Goal: Transaction & Acquisition: Purchase product/service

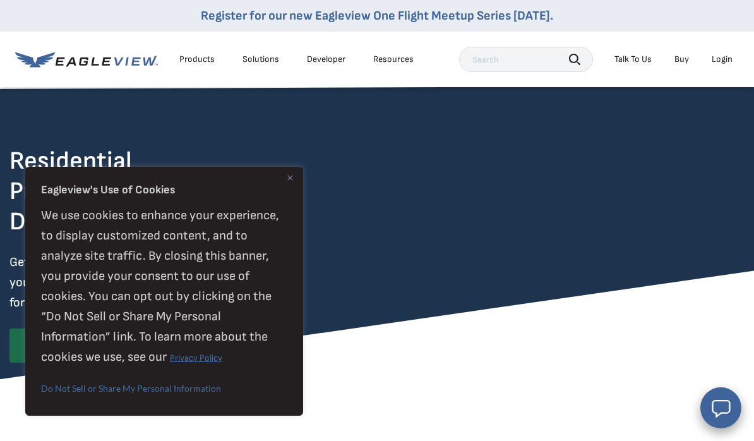
click at [722, 61] on div "Login" at bounding box center [721, 59] width 21 height 11
click at [293, 179] on button "Close" at bounding box center [289, 177] width 15 height 15
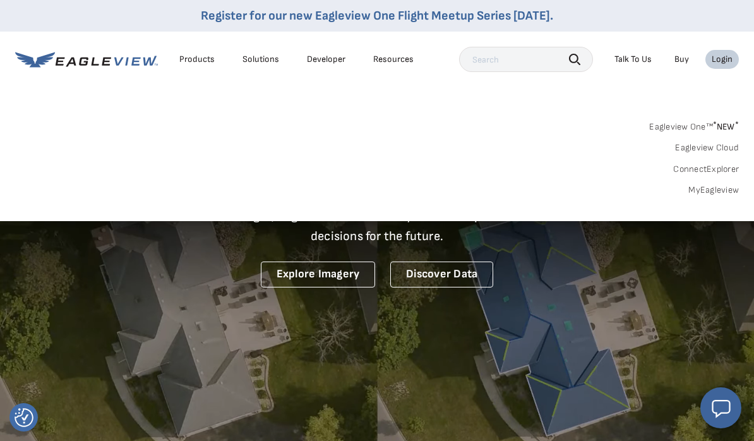
click at [722, 59] on div "Login" at bounding box center [721, 59] width 21 height 11
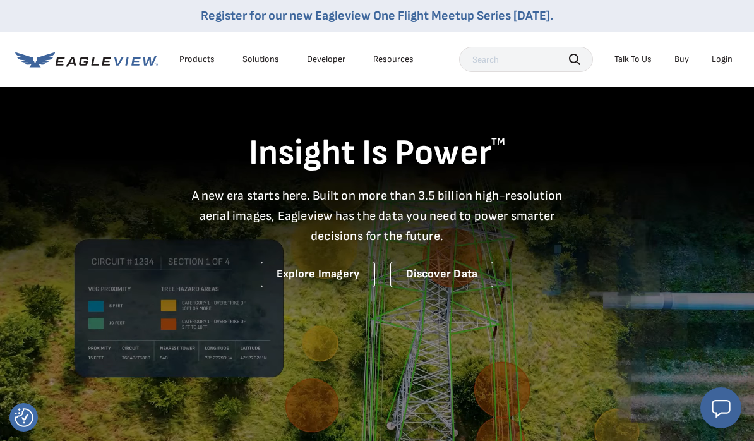
click at [722, 59] on div "Login" at bounding box center [721, 59] width 21 height 11
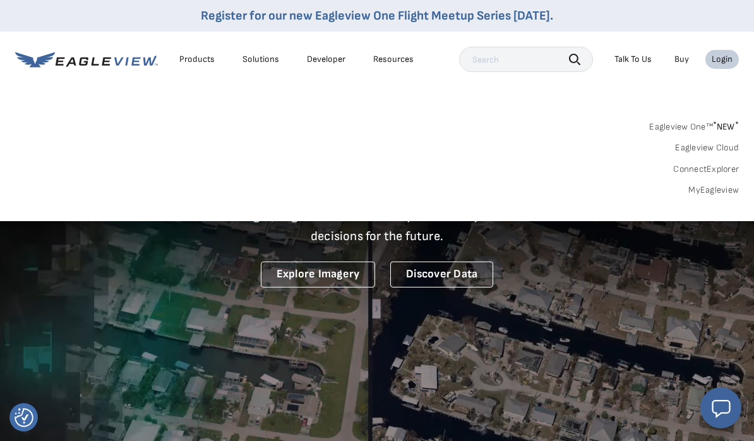
click at [700, 187] on link "MyEagleview" at bounding box center [713, 189] width 51 height 11
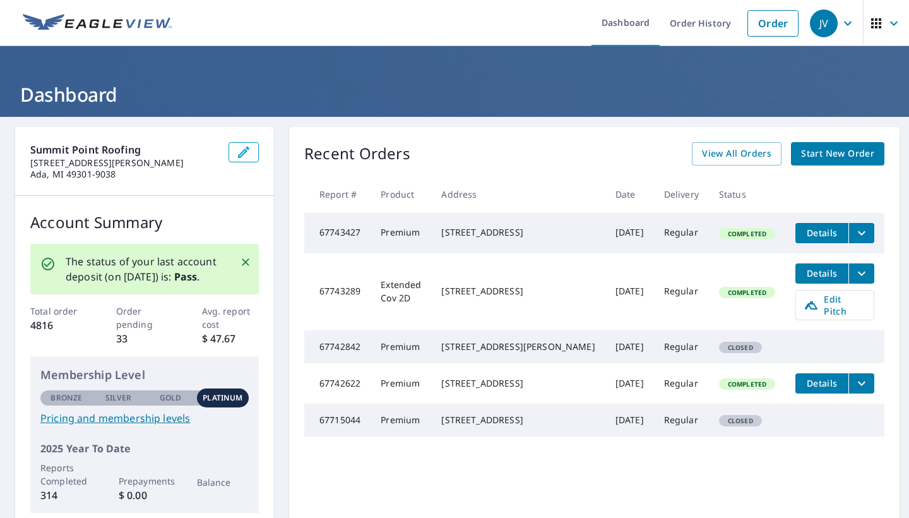
click at [763, 150] on span "Start New Order" at bounding box center [837, 154] width 73 height 16
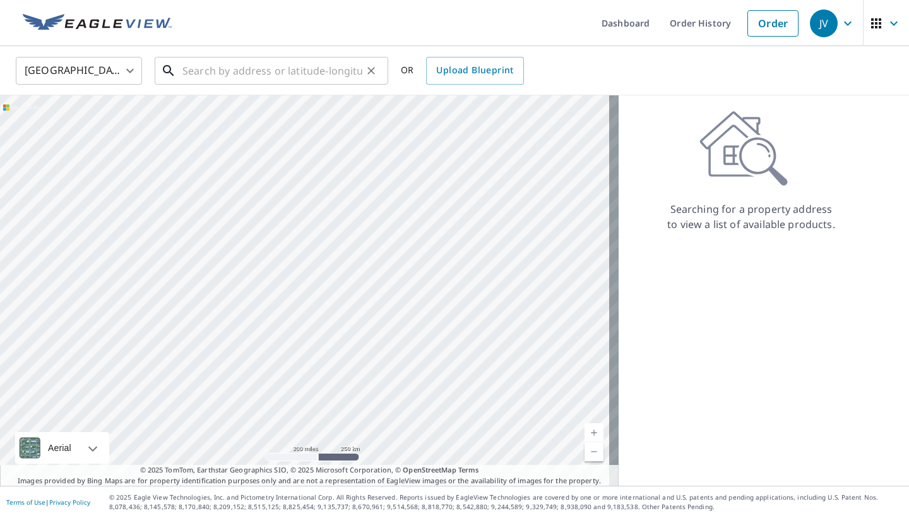
click at [320, 77] on input "text" at bounding box center [272, 70] width 180 height 35
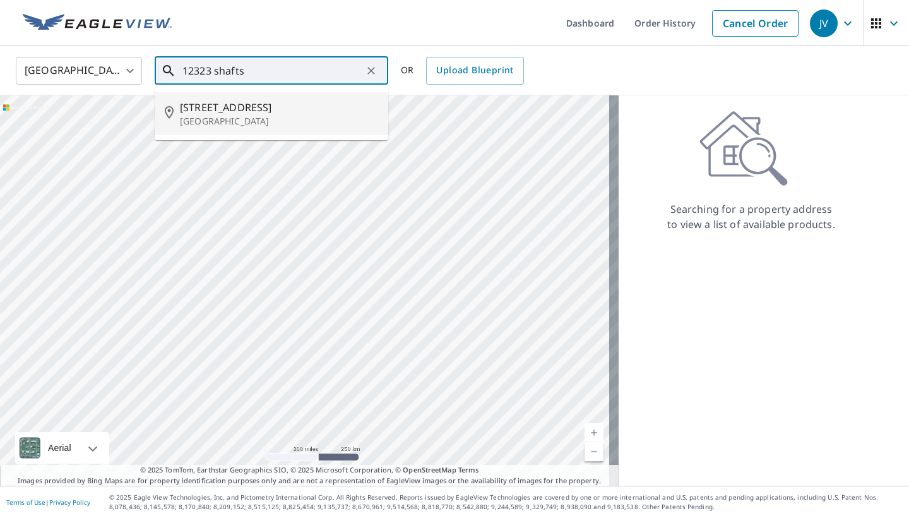
click at [280, 107] on span "12323 Shaftsbury Dr" at bounding box center [279, 107] width 198 height 15
type input "12323 Shaftsbury Dr Houston, TX 77031"
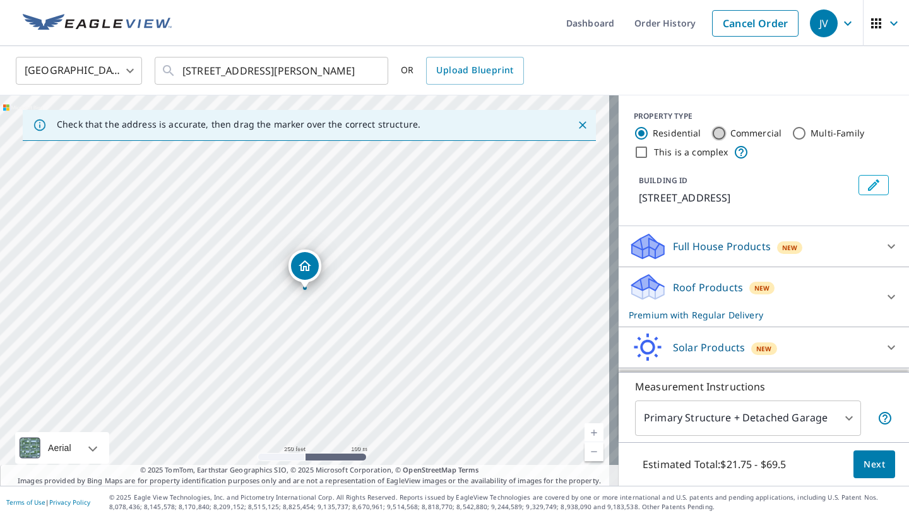
click at [711, 134] on input "Commercial" at bounding box center [718, 133] width 15 height 15
radio input "true"
type input "4"
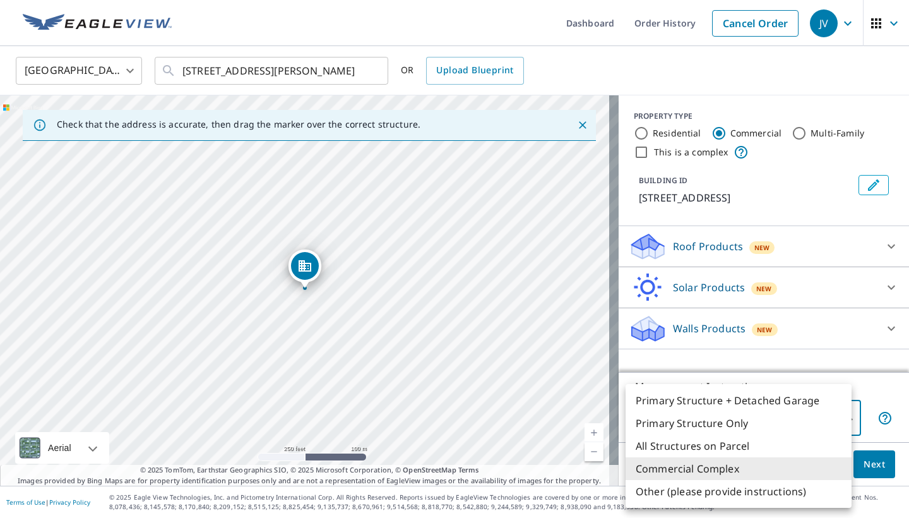
click at [763, 417] on body "JV JV Dashboard Order History Cancel Order JV United States US ​ 12323 Shaftsbu…" at bounding box center [454, 259] width 909 height 518
click at [727, 449] on li "Commercial Complex" at bounding box center [739, 468] width 226 height 23
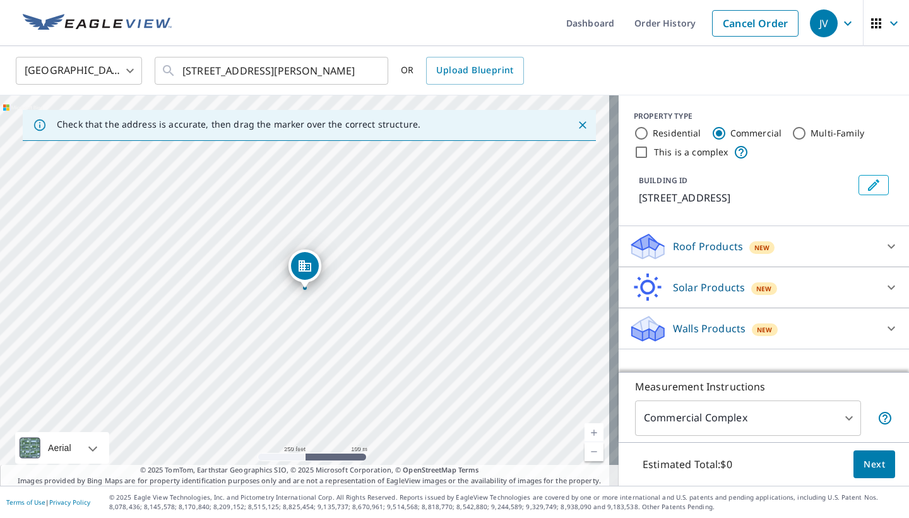
click at [585, 427] on link "Current Level 17, Zoom In" at bounding box center [594, 432] width 19 height 19
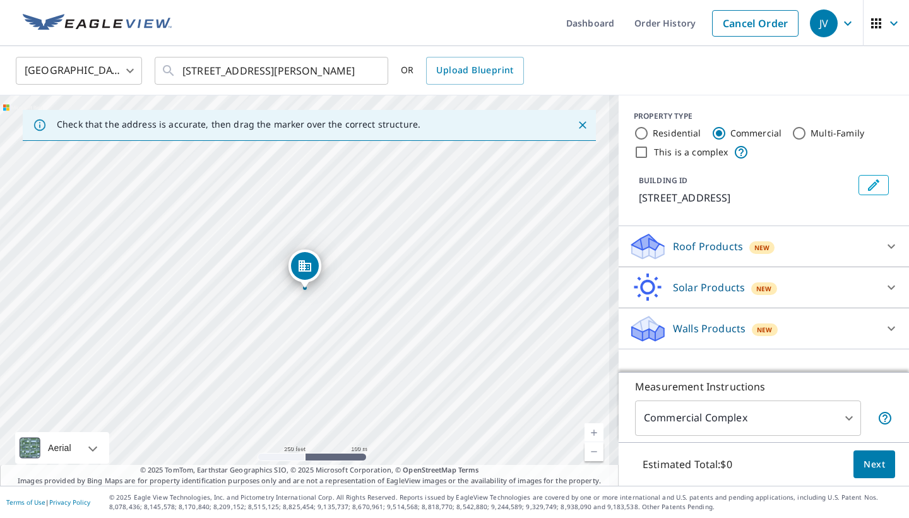
click at [585, 427] on link "Current Level 17, Zoom In" at bounding box center [594, 432] width 19 height 19
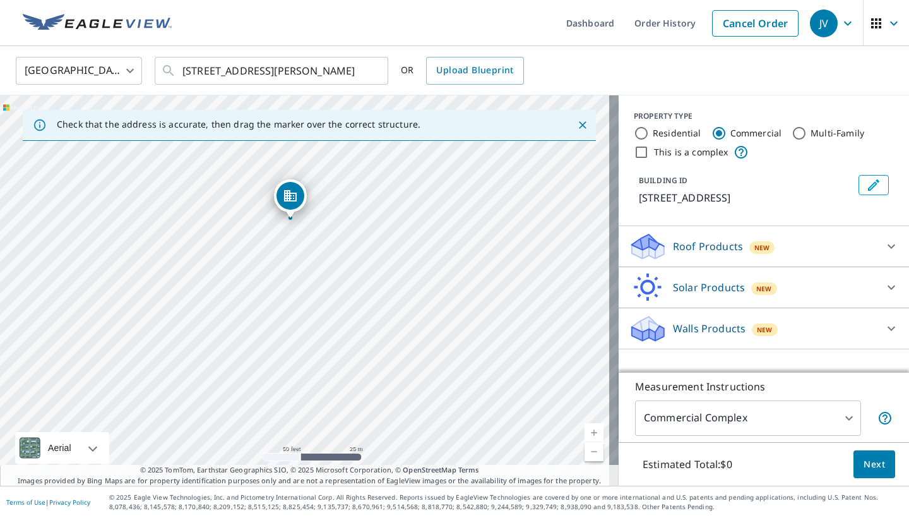
drag, startPoint x: 311, startPoint y: 266, endPoint x: 297, endPoint y: 196, distance: 71.6
click at [763, 254] on div "Roof Products New" at bounding box center [752, 247] width 247 height 30
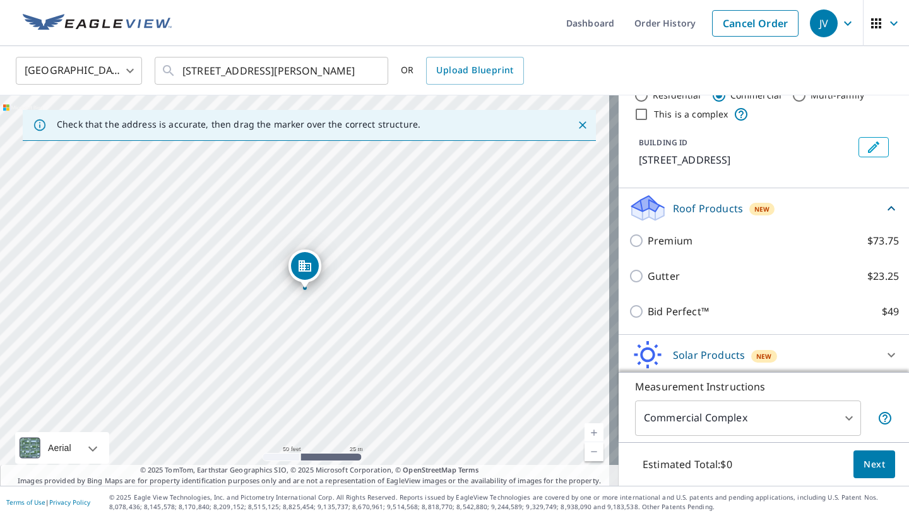
scroll to position [51, 0]
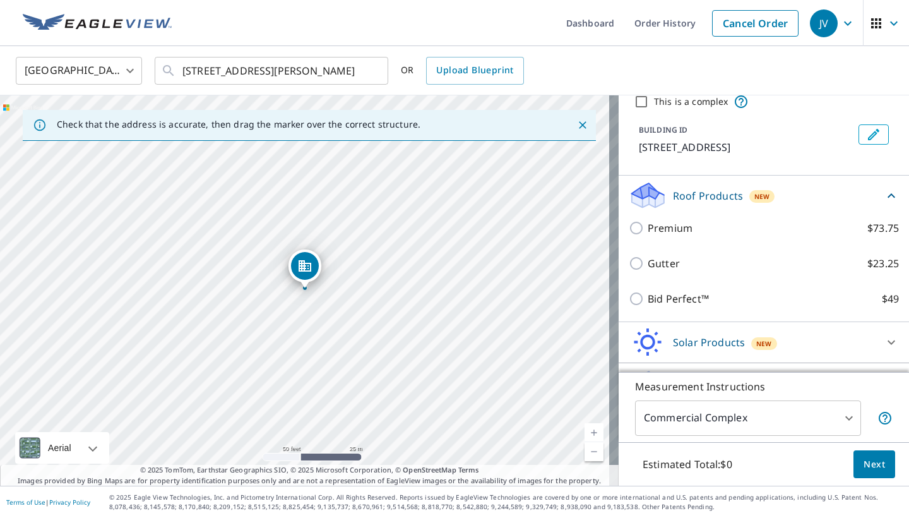
click at [763, 191] on icon at bounding box center [891, 195] width 15 height 15
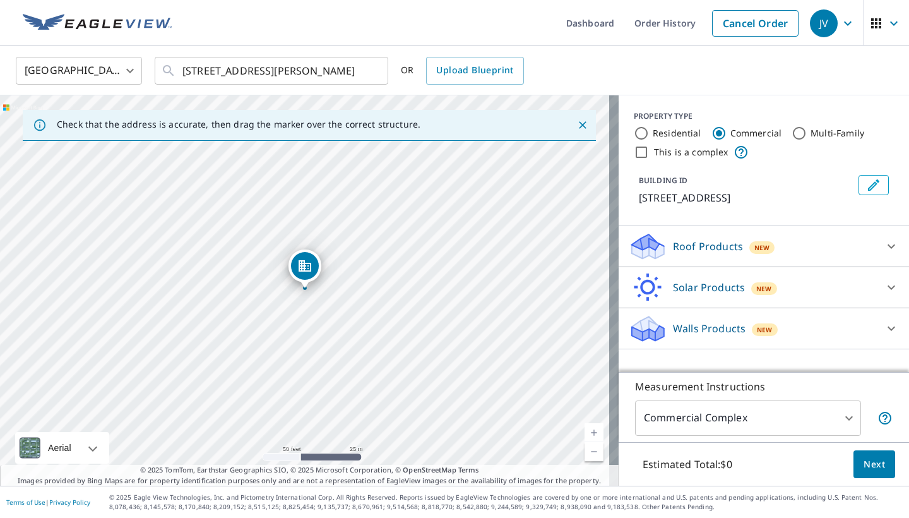
scroll to position [0, 0]
click at [763, 334] on icon at bounding box center [891, 328] width 15 height 15
click at [763, 449] on span "Next" at bounding box center [874, 464] width 21 height 16
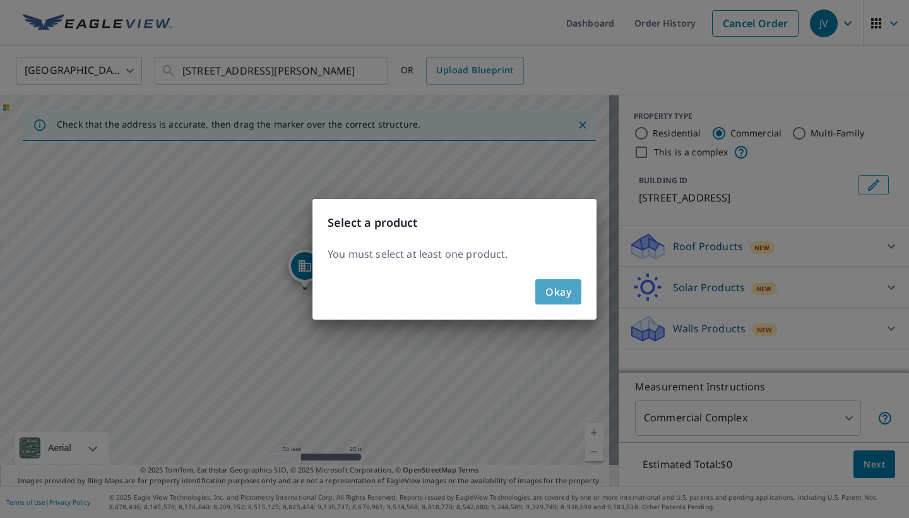
click at [564, 295] on span "Okay" at bounding box center [558, 292] width 26 height 18
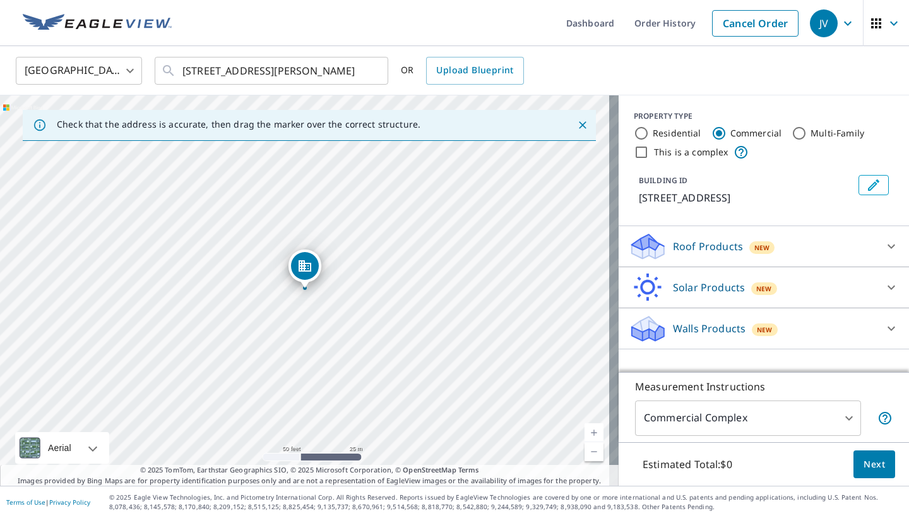
click at [763, 241] on div "Roof Products New" at bounding box center [752, 247] width 247 height 30
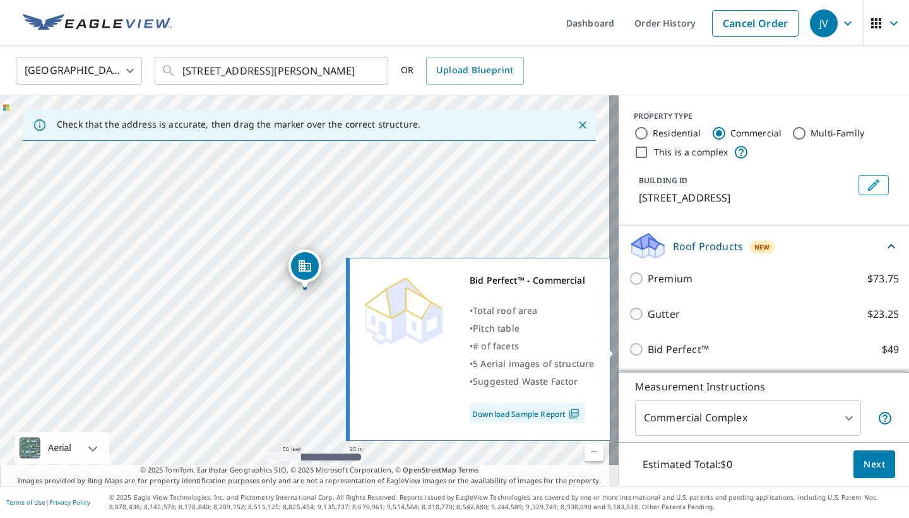
click at [565, 410] on link "Download Sample Report" at bounding box center [528, 413] width 116 height 20
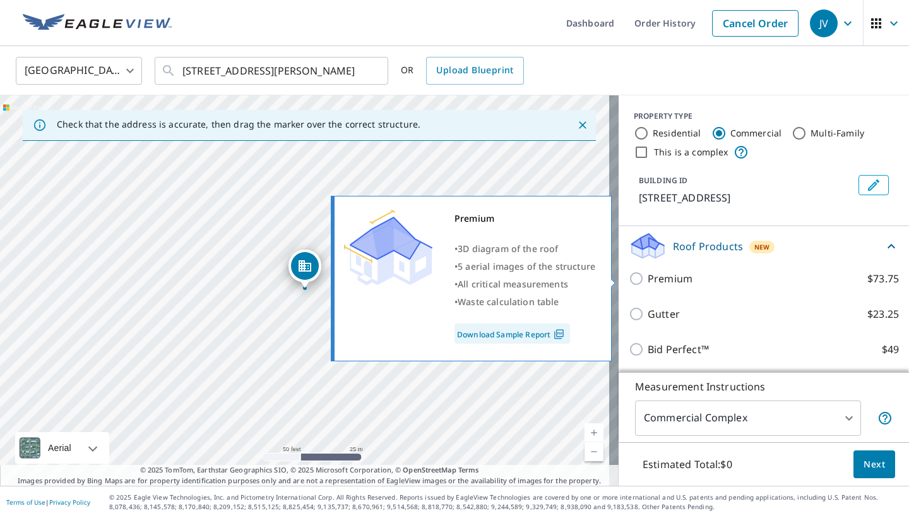
click at [544, 328] on link "Download Sample Report" at bounding box center [513, 333] width 116 height 20
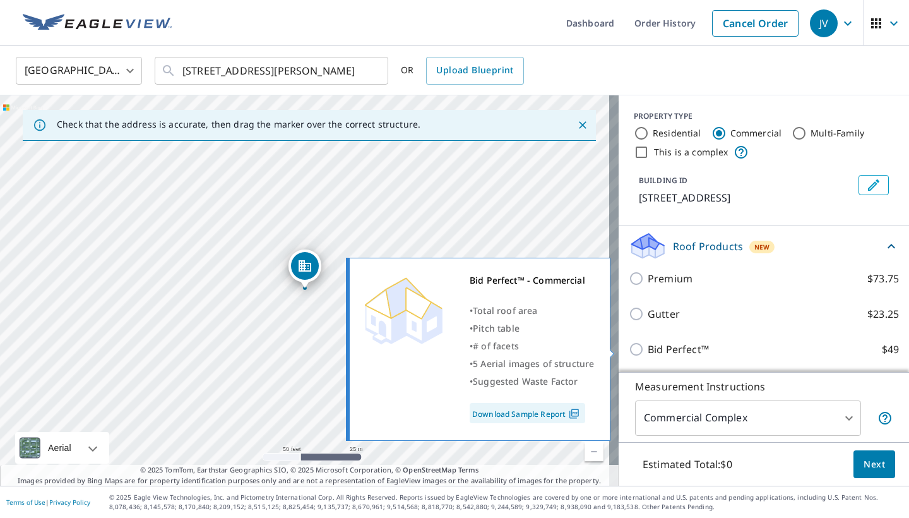
click at [560, 410] on link "Download Sample Report" at bounding box center [528, 413] width 116 height 20
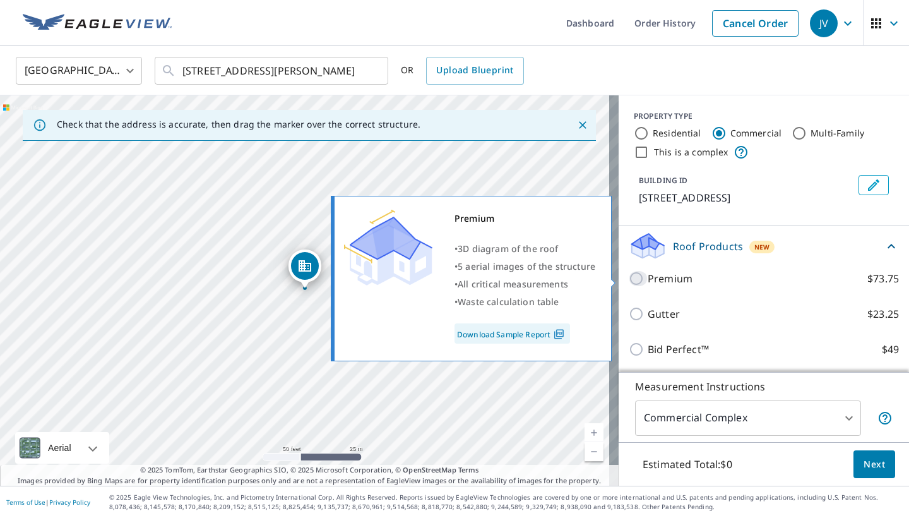
click at [629, 278] on input "Premium $73.75" at bounding box center [638, 278] width 19 height 15
checkbox input "true"
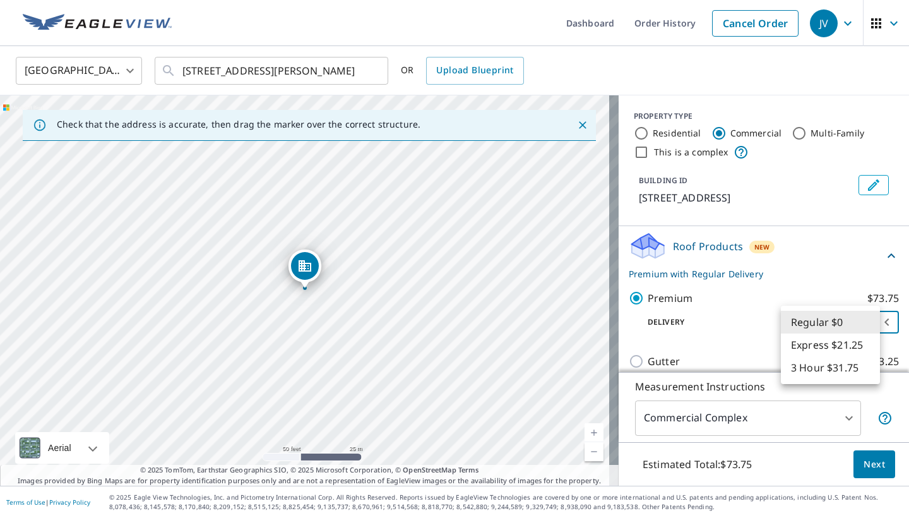
click at [763, 324] on body "JV JV Dashboard Order History Cancel Order JV United States US ​ 12323 Shaftsbu…" at bounding box center [454, 259] width 909 height 518
click at [763, 324] on li "Regular $0" at bounding box center [830, 322] width 99 height 23
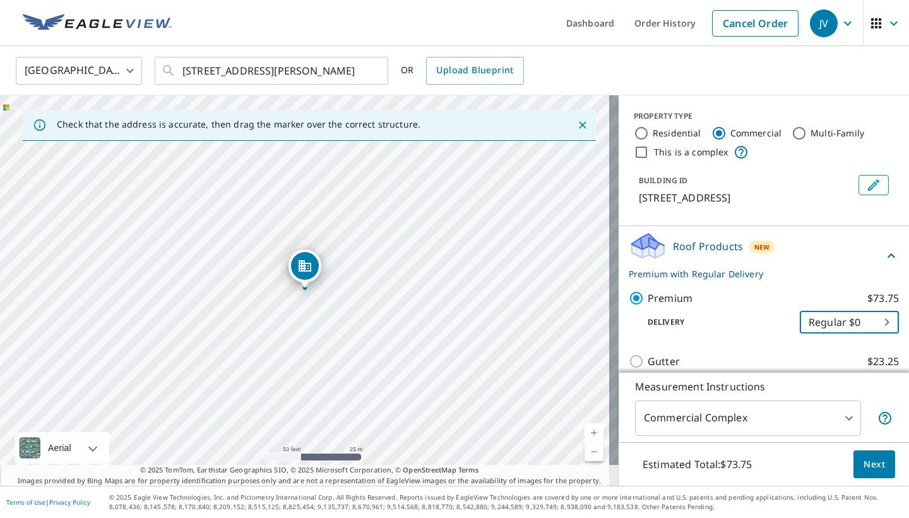
click at [763, 324] on body "JV JV Dashboard Order History Cancel Order JV United States US ​ 12323 Shaftsbu…" at bounding box center [454, 259] width 909 height 518
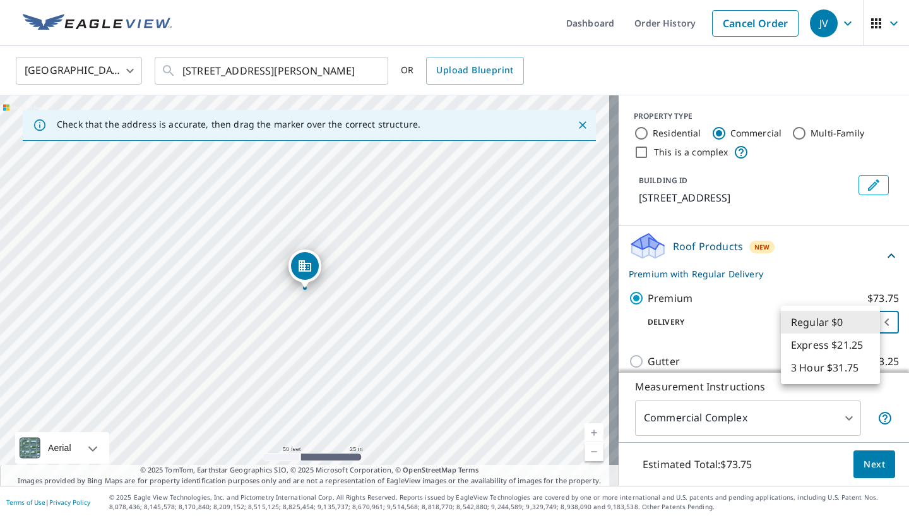
click at [763, 324] on li "Regular $0" at bounding box center [830, 322] width 99 height 23
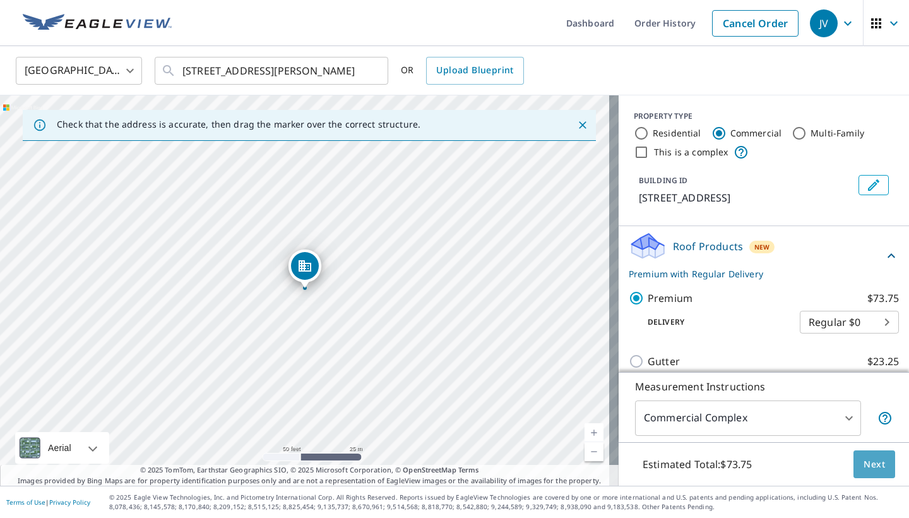
click at [763, 449] on span "Next" at bounding box center [874, 464] width 21 height 16
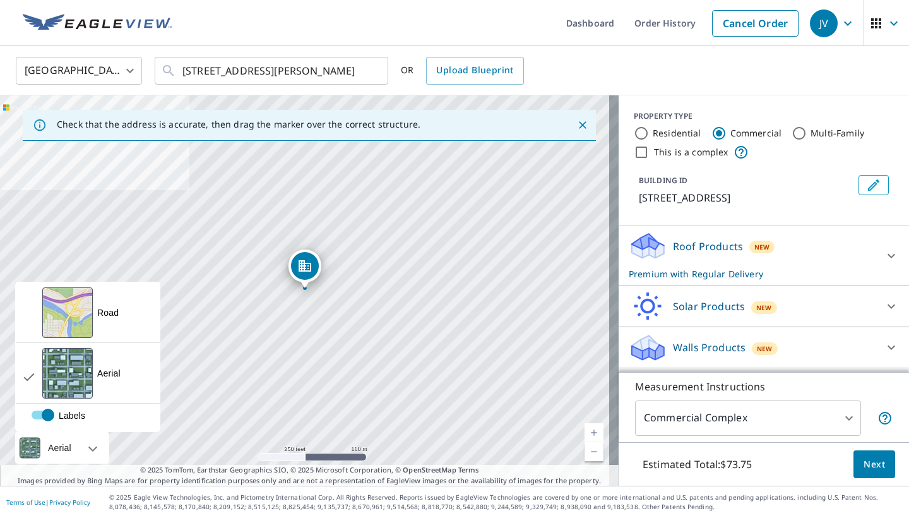
click at [96, 449] on div "Aerial" at bounding box center [62, 448] width 94 height 32
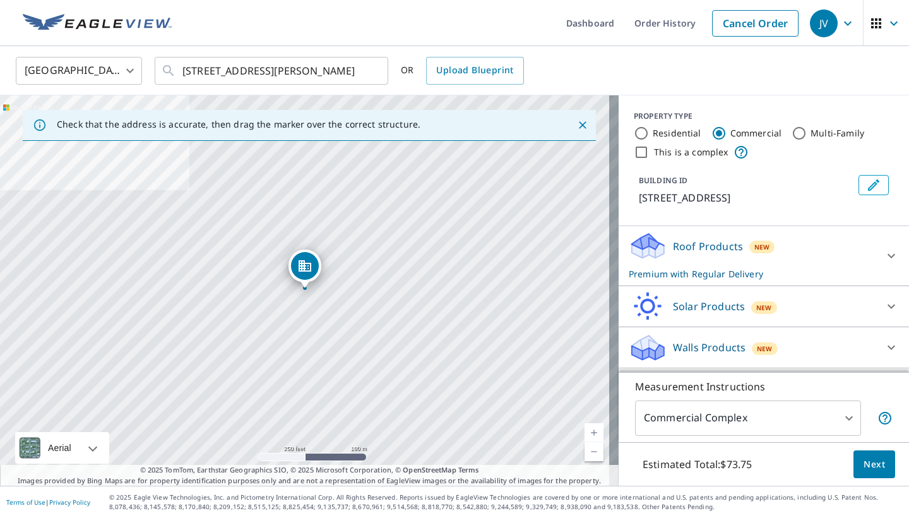
click at [588, 426] on link "Current Level 17, Zoom In" at bounding box center [594, 432] width 19 height 19
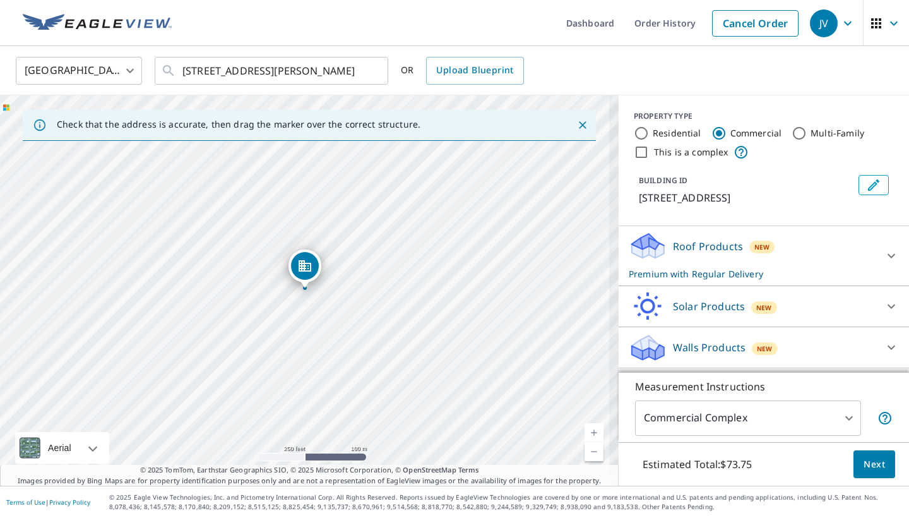
click at [588, 426] on link "Current Level 17, Zoom In" at bounding box center [594, 432] width 19 height 19
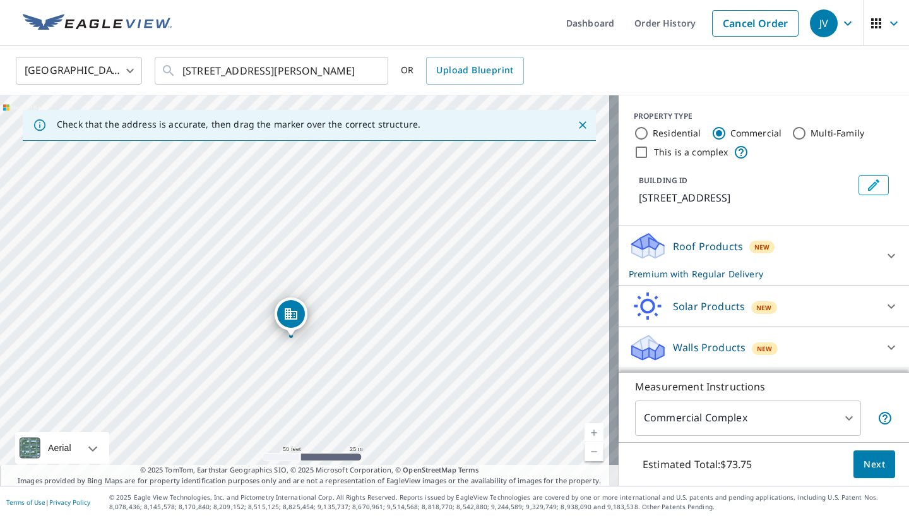
drag, startPoint x: 306, startPoint y: 271, endPoint x: 292, endPoint y: 319, distance: 49.9
click at [634, 149] on input "This is a complex" at bounding box center [641, 152] width 15 height 15
checkbox input "true"
checkbox input "false"
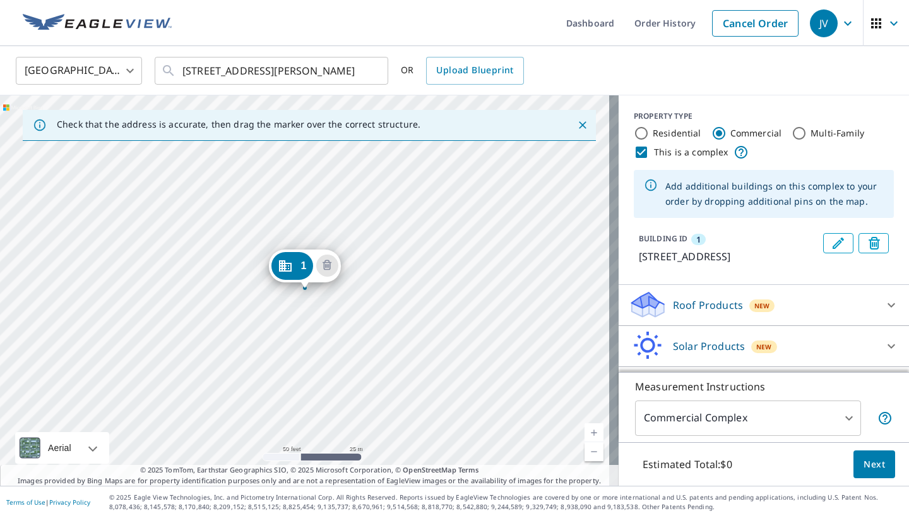
click at [636, 151] on input "This is a complex" at bounding box center [641, 152] width 15 height 15
checkbox input "false"
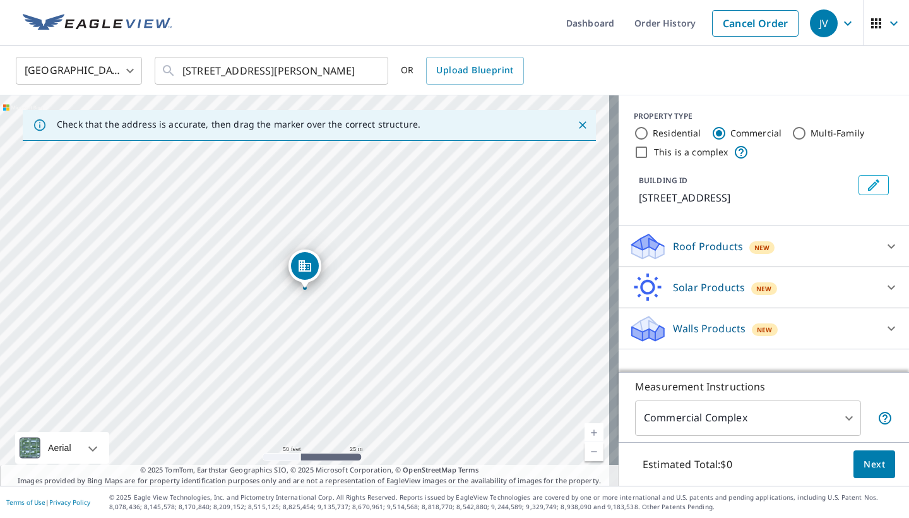
click at [763, 244] on div "Roof Products New" at bounding box center [752, 247] width 247 height 30
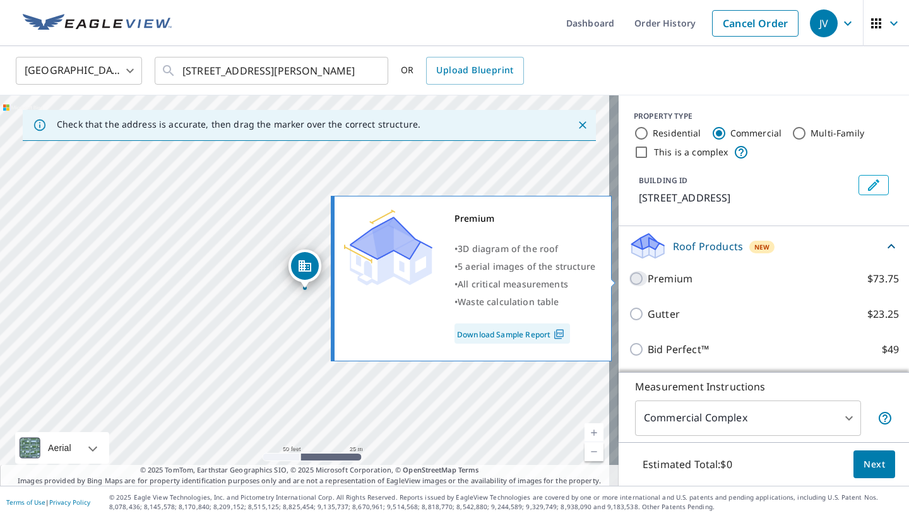
click at [629, 277] on input "Premium $73.75" at bounding box center [638, 278] width 19 height 15
checkbox input "true"
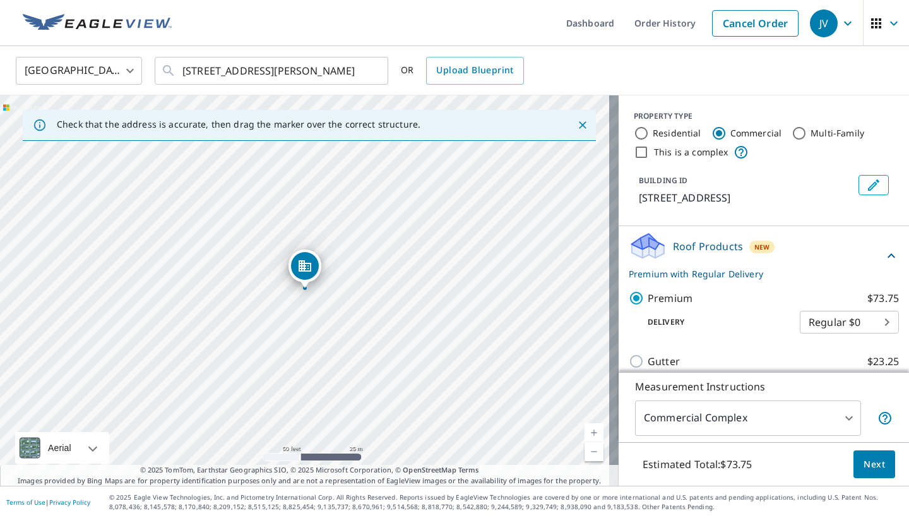
click at [763, 251] on div "Roof Products New Premium with Regular Delivery" at bounding box center [756, 255] width 255 height 49
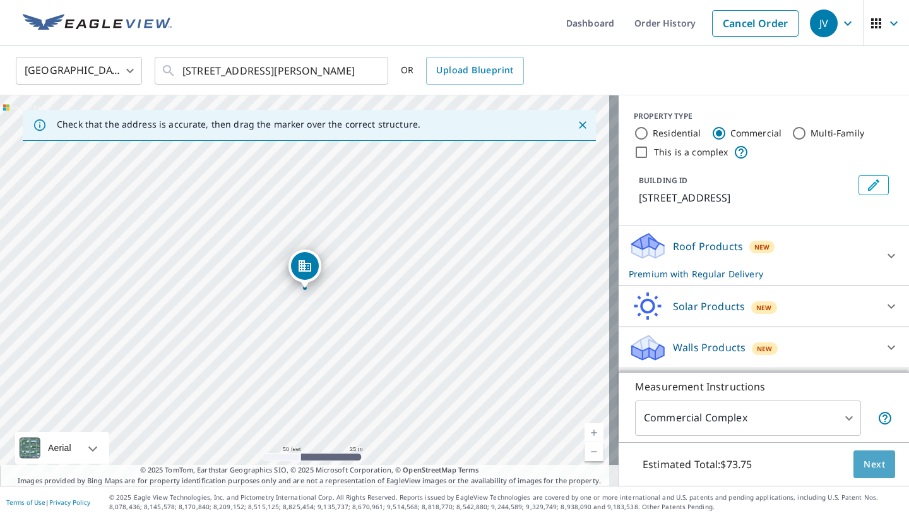
click at [763, 449] on span "Next" at bounding box center [874, 464] width 21 height 16
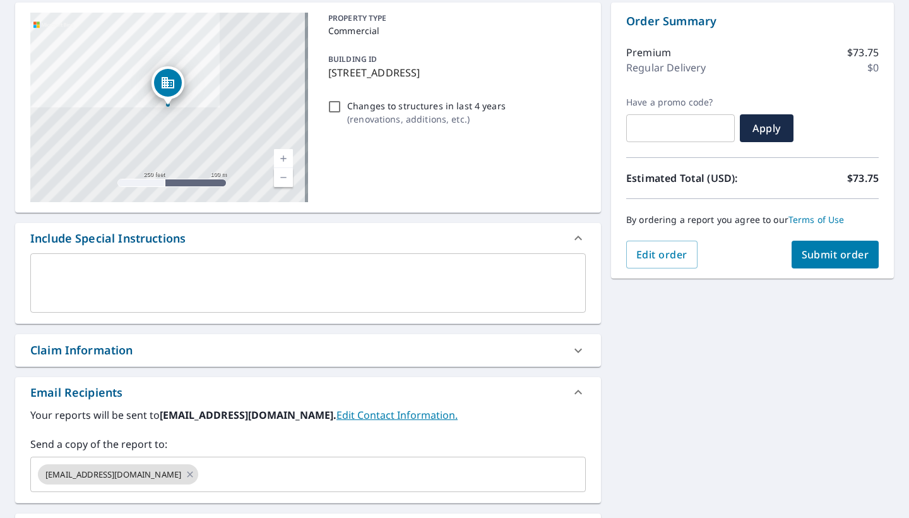
scroll to position [54, 0]
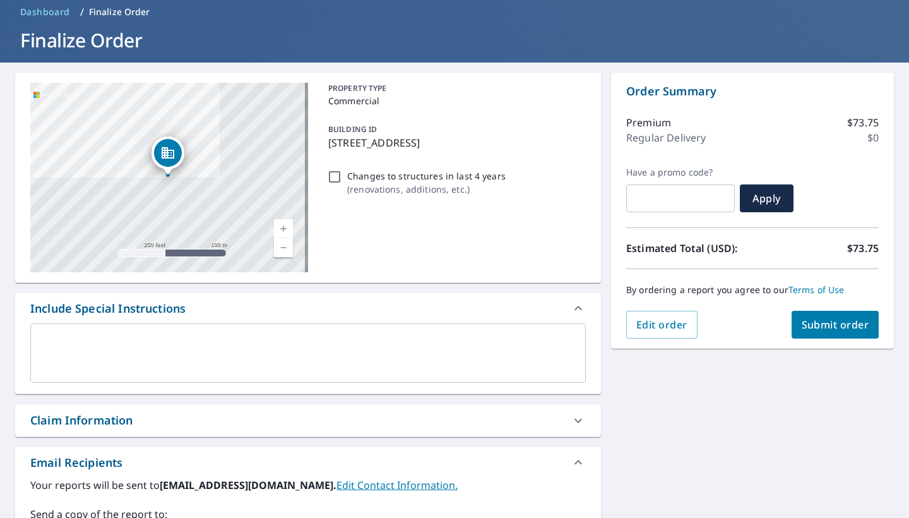
click at [763, 325] on span "Submit order" at bounding box center [836, 325] width 68 height 14
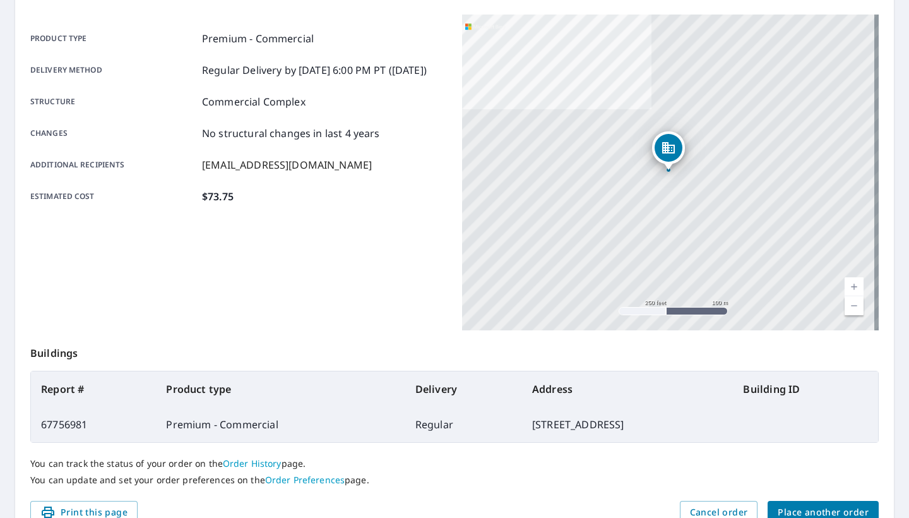
scroll to position [225, 0]
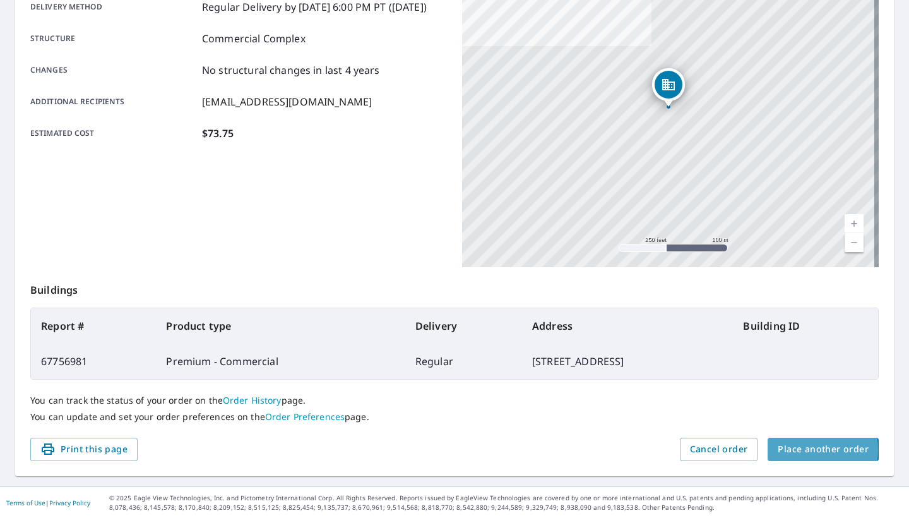
click at [763, 449] on span "Place another order" at bounding box center [823, 449] width 91 height 16
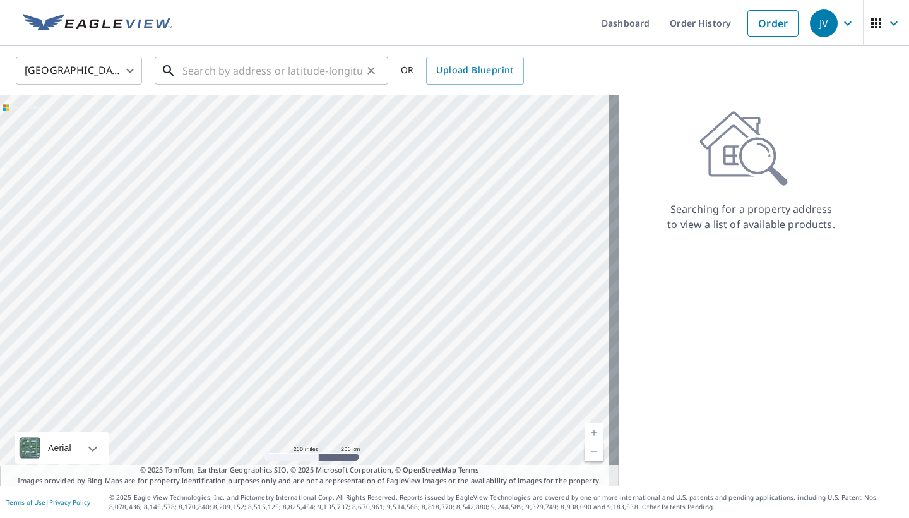
click at [302, 68] on input "text" at bounding box center [272, 70] width 180 height 35
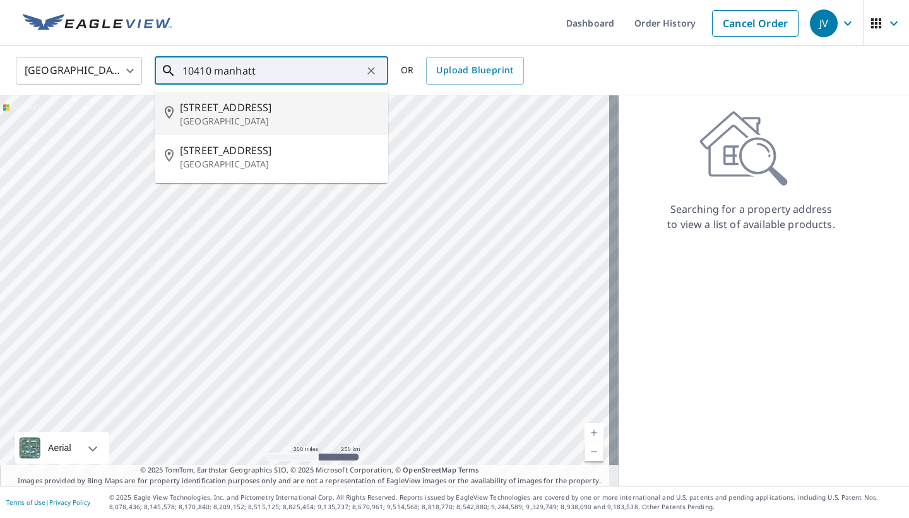
click at [284, 114] on span "10410 Manhattan Dr" at bounding box center [279, 107] width 198 height 15
type input "10410 Manhattan Dr Houston, TX 77096"
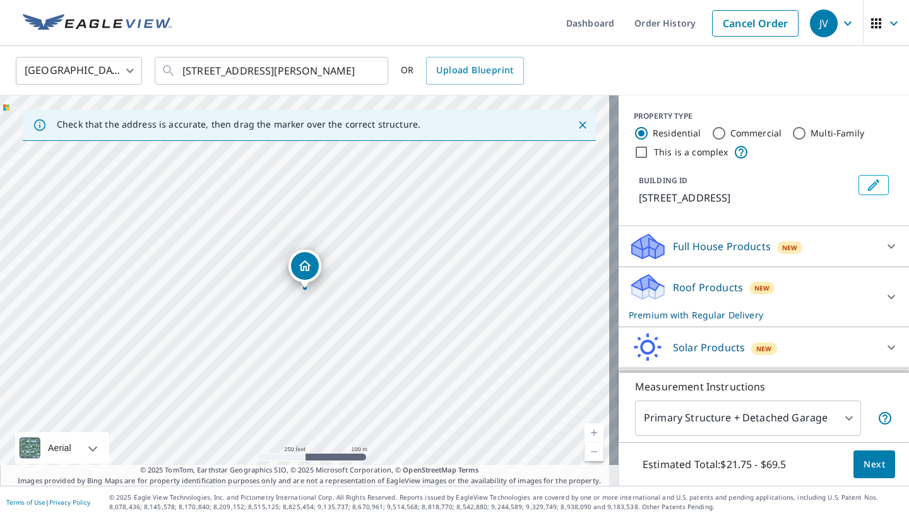
click at [585, 431] on link "Current Level 17, Zoom In" at bounding box center [594, 432] width 19 height 19
click at [711, 134] on input "Commercial" at bounding box center [718, 133] width 15 height 15
radio input "true"
type input "4"
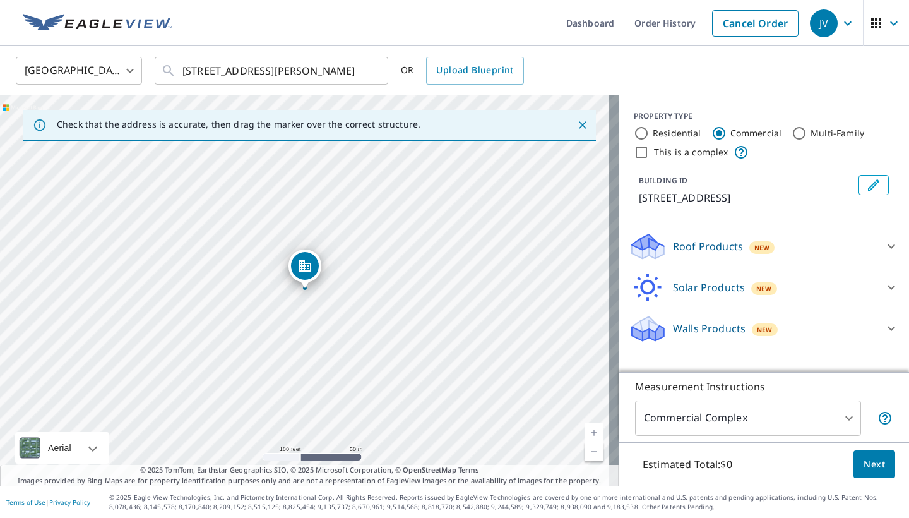
click at [735, 156] on icon at bounding box center [741, 152] width 13 height 13
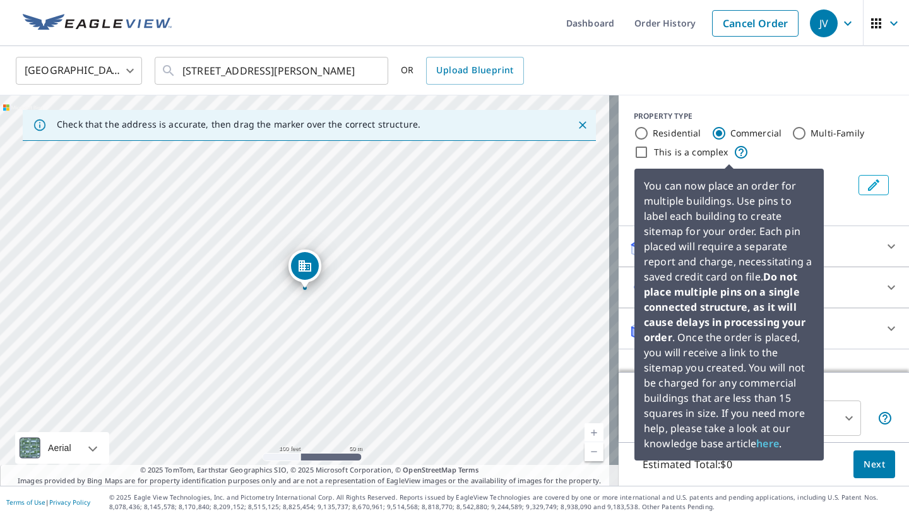
click at [735, 156] on icon at bounding box center [741, 152] width 13 height 13
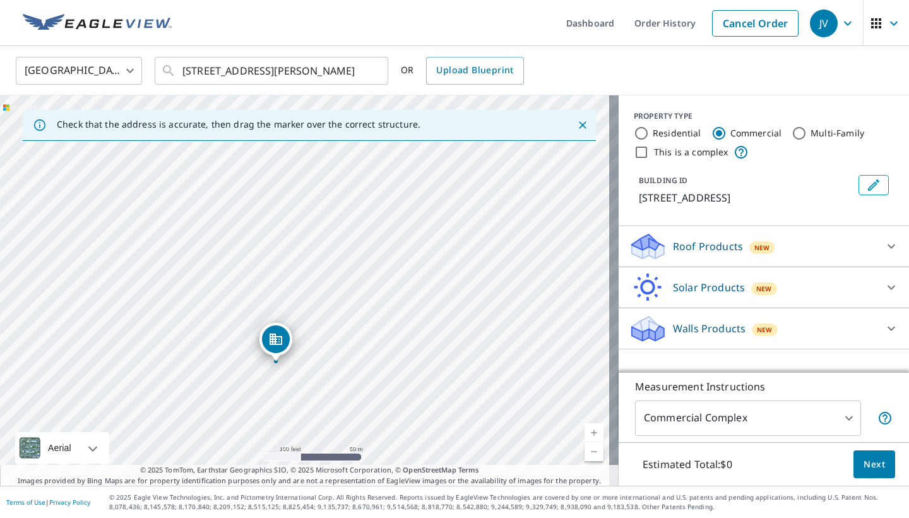
drag, startPoint x: 465, startPoint y: 311, endPoint x: 434, endPoint y: 400, distance: 93.9
click at [434, 400] on div "10410 Manhattan Dr Houston, TX 77096" at bounding box center [309, 290] width 619 height 390
click at [588, 432] on link "Current Level 18, Zoom In" at bounding box center [594, 432] width 19 height 19
drag, startPoint x: 473, startPoint y: 300, endPoint x: 410, endPoint y: 317, distance: 66.0
click at [410, 317] on div "10410 Manhattan Dr Houston, TX 77096" at bounding box center [309, 290] width 619 height 390
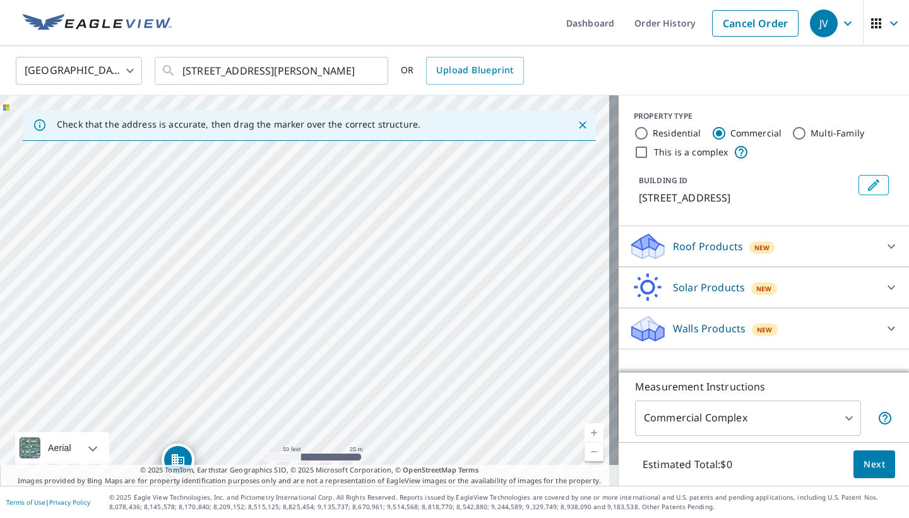
click at [585, 449] on link "Current Level 19, Zoom Out" at bounding box center [594, 451] width 19 height 19
drag, startPoint x: 403, startPoint y: 314, endPoint x: 408, endPoint y: 287, distance: 28.2
click at [408, 287] on div "10410 Manhattan Dr Houston, TX 77096" at bounding box center [309, 290] width 619 height 390
drag, startPoint x: 389, startPoint y: 270, endPoint x: 382, endPoint y: 338, distance: 68.5
click at [382, 338] on div "10410 Manhattan Dr Houston, TX 77096" at bounding box center [309, 290] width 619 height 390
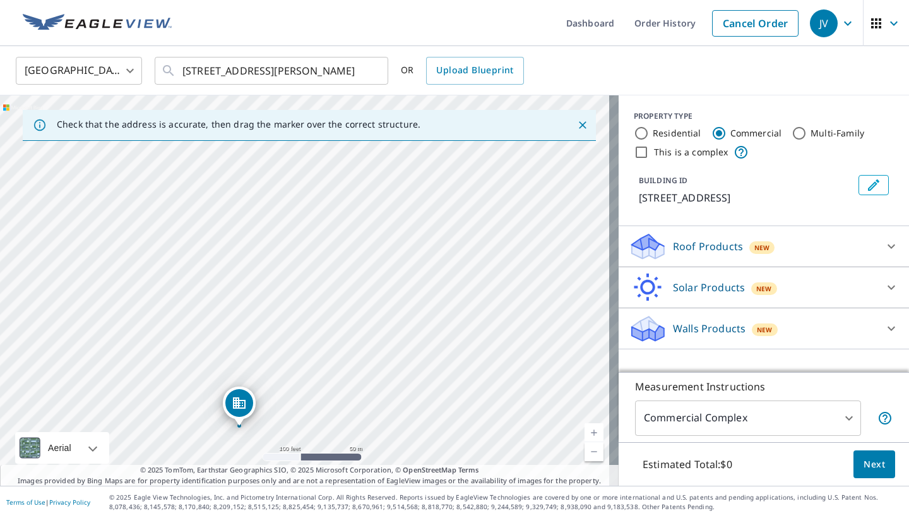
click at [585, 427] on link "Current Level 18, Zoom In" at bounding box center [594, 432] width 19 height 19
click at [634, 154] on input "This is a complex" at bounding box center [641, 152] width 15 height 15
checkbox input "true"
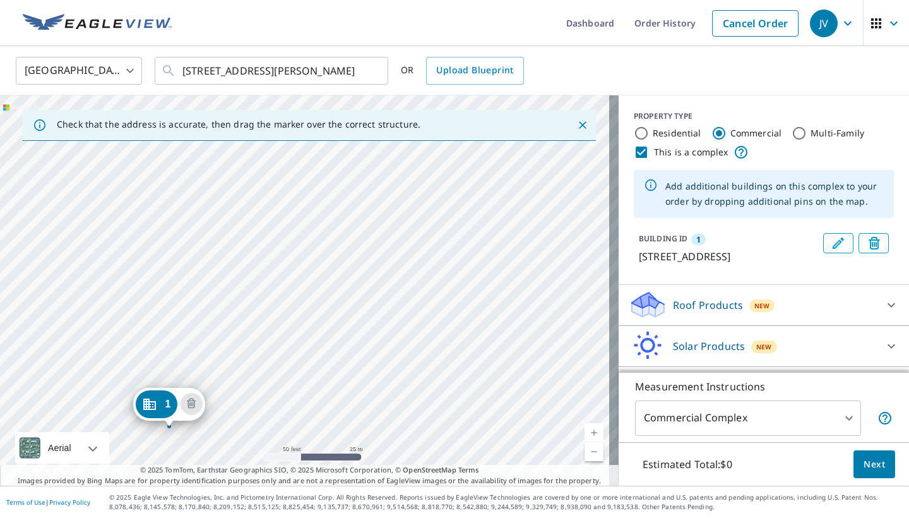
drag, startPoint x: 432, startPoint y: 261, endPoint x: 297, endPoint y: 400, distance: 193.7
click at [297, 400] on div "1 10410 Manhattan Dr Houston, TX 77096" at bounding box center [309, 290] width 619 height 390
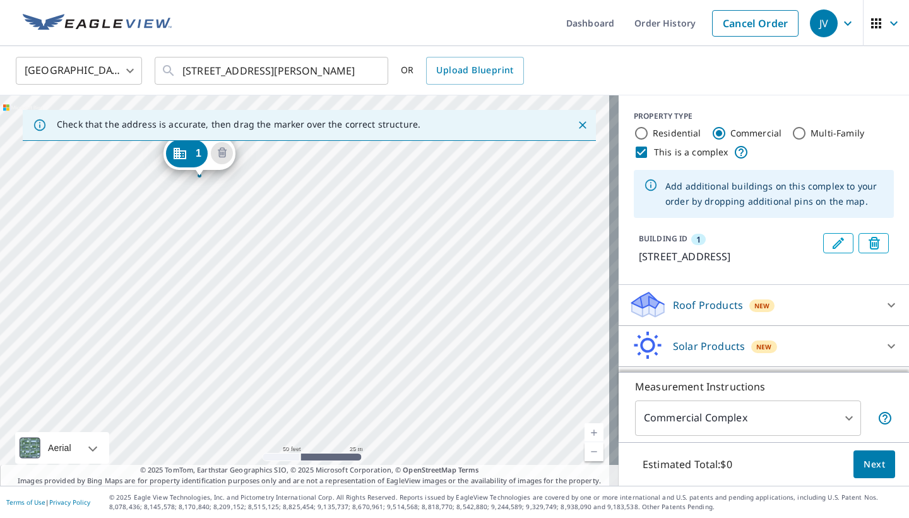
drag, startPoint x: 161, startPoint y: 407, endPoint x: 191, endPoint y: 156, distance: 252.5
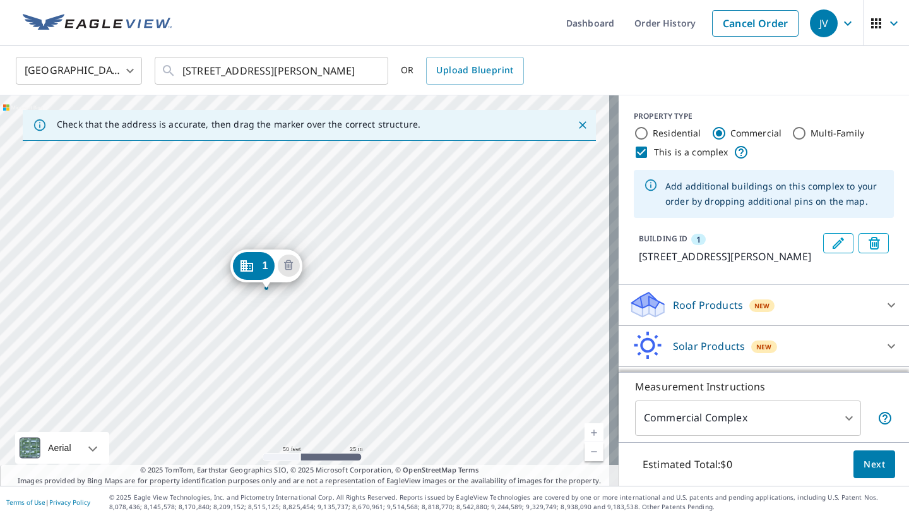
drag, startPoint x: 382, startPoint y: 369, endPoint x: 343, endPoint y: 369, distance: 38.5
click at [343, 369] on div "1 5330 Wigton Dr Houston, TX 77096" at bounding box center [309, 290] width 619 height 390
click at [253, 268] on icon "Dropped pin, building 1, Commercial property, 5330 Wigton Dr Houston, TX 77096" at bounding box center [246, 265] width 15 height 15
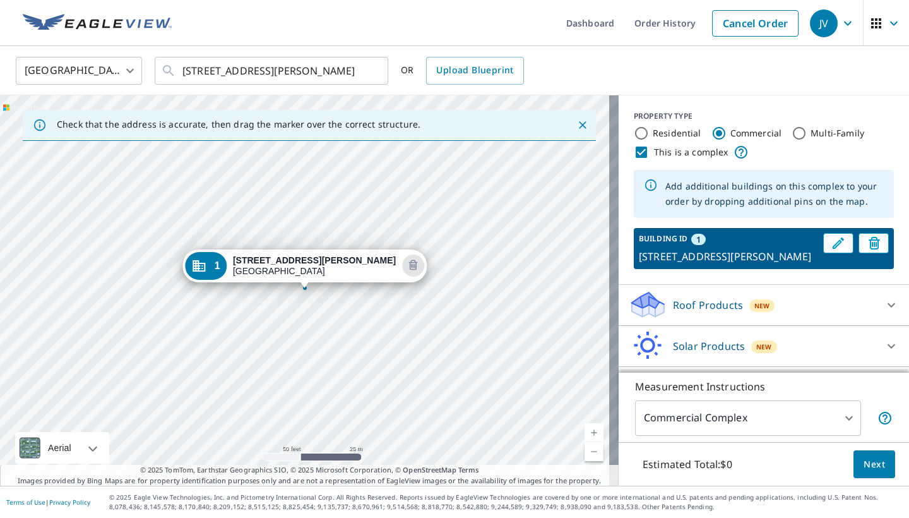
click at [372, 297] on div "1 5330 Wigton Dr Houston, TX 77096" at bounding box center [309, 290] width 619 height 390
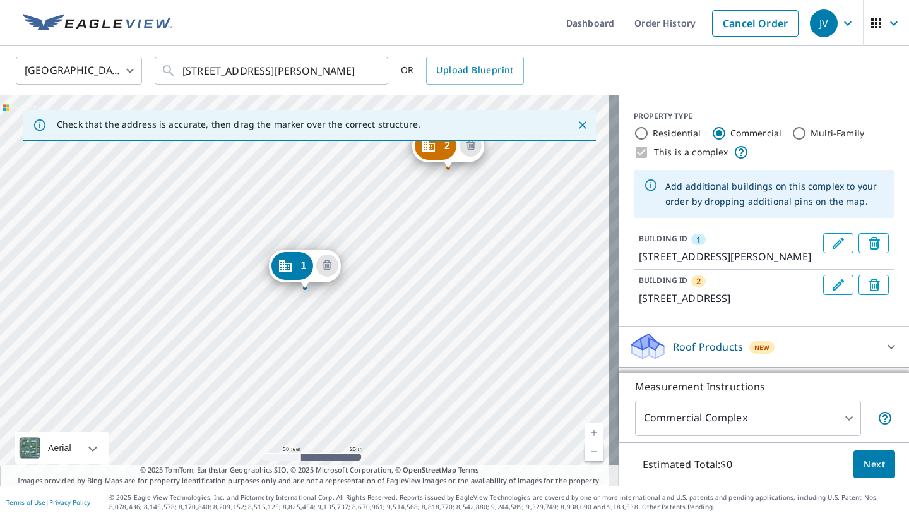
drag, startPoint x: 365, startPoint y: 278, endPoint x: 441, endPoint y: 152, distance: 147.6
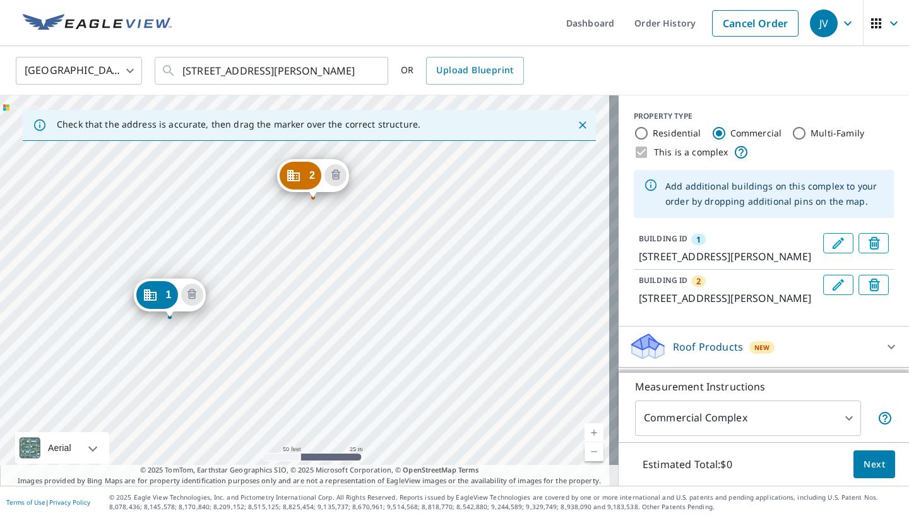
drag, startPoint x: 511, startPoint y: 258, endPoint x: 376, endPoint y: 287, distance: 138.2
click at [376, 287] on div "2 5339 Wigton Dr Houston, TX 77096 1 5330 Wigton Dr Houston, TX 77096" at bounding box center [309, 290] width 619 height 390
click at [451, 347] on div "2 5339 Wigton Dr Houston, TX 77096 1 5330 Wigton Dr Houston, TX 77096" at bounding box center [309, 290] width 619 height 390
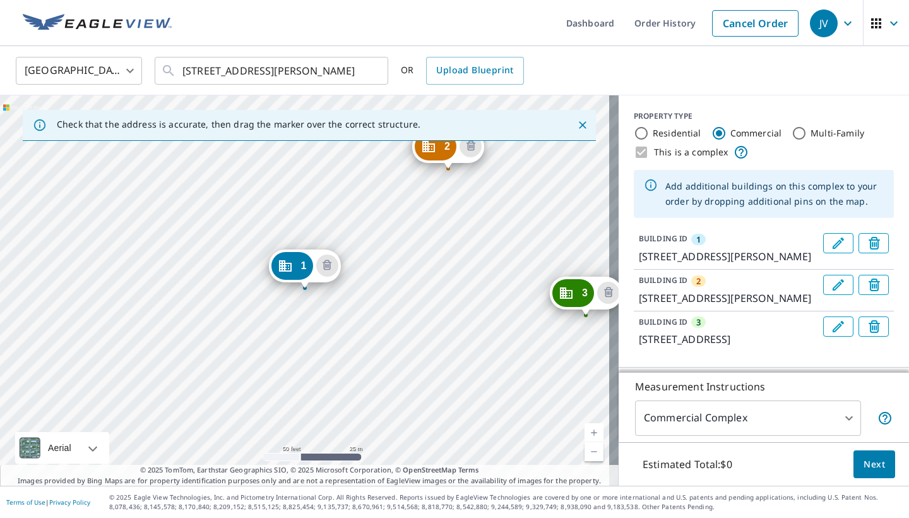
click at [456, 307] on div "2 5339 Wigton Dr Houston, TX 77096 3 10410 Manhattan Dr Houston, TX 77096 1 533…" at bounding box center [309, 290] width 619 height 390
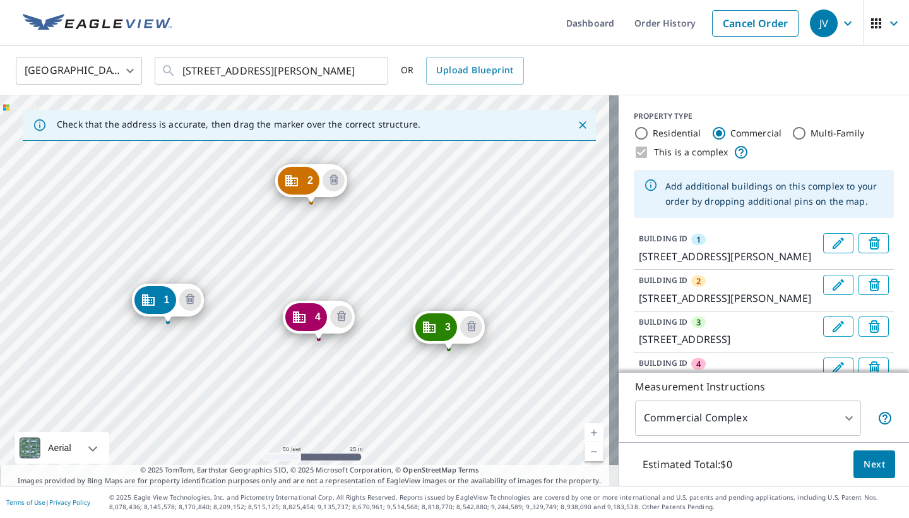
drag, startPoint x: 529, startPoint y: 333, endPoint x: 392, endPoint y: 367, distance: 141.2
click at [392, 367] on div "2 5339 Wigton Dr Houston, TX 77096 3 10410 Manhattan Dr Houston, TX 77096 4 109…" at bounding box center [309, 290] width 619 height 390
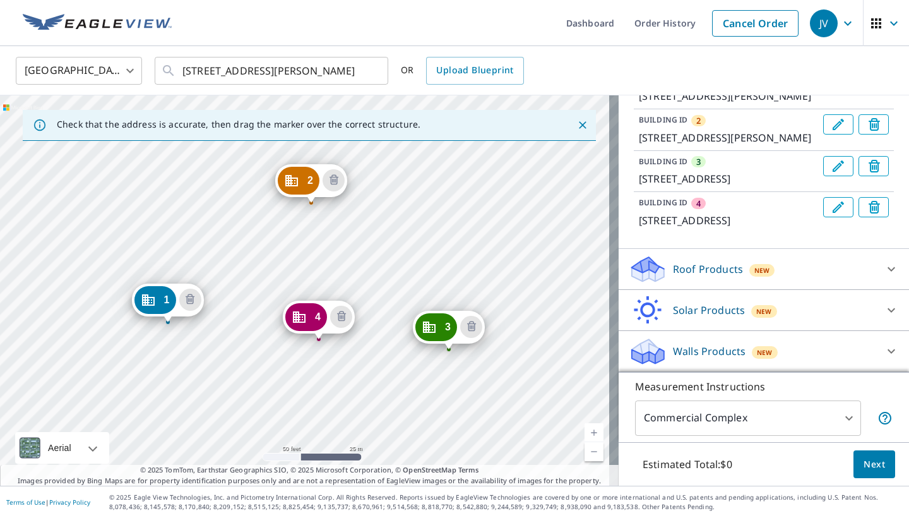
scroll to position [196, 0]
click at [763, 284] on div at bounding box center [891, 269] width 30 height 30
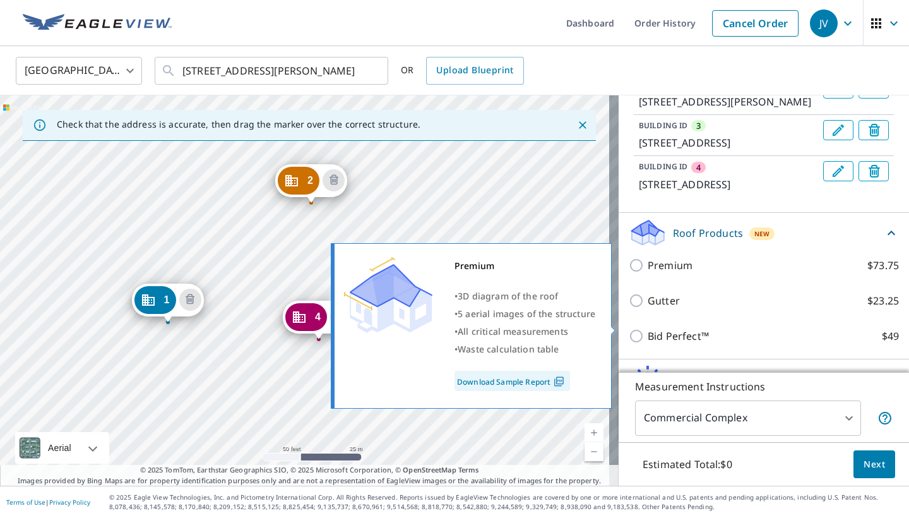
click at [637, 273] on input "Premium $73.75" at bounding box center [638, 265] width 19 height 15
checkbox input "true"
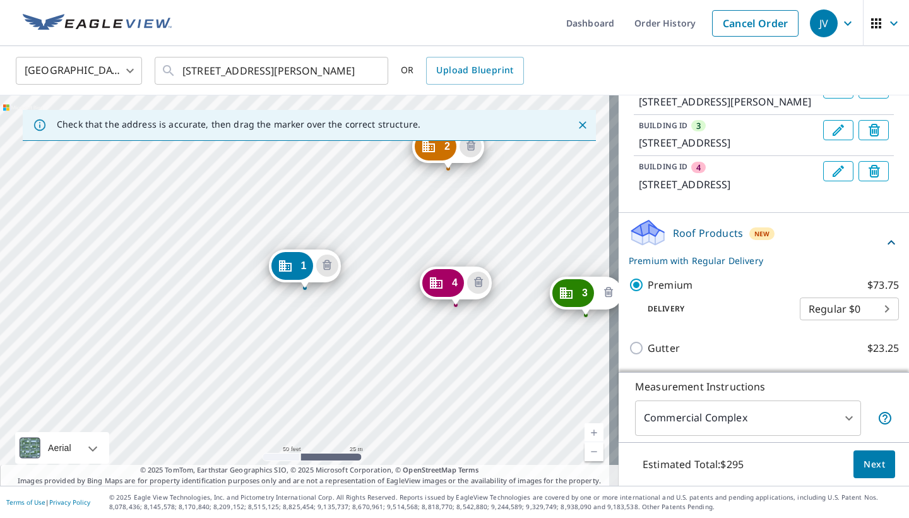
click at [604, 291] on icon "Delete building 3" at bounding box center [608, 292] width 15 height 15
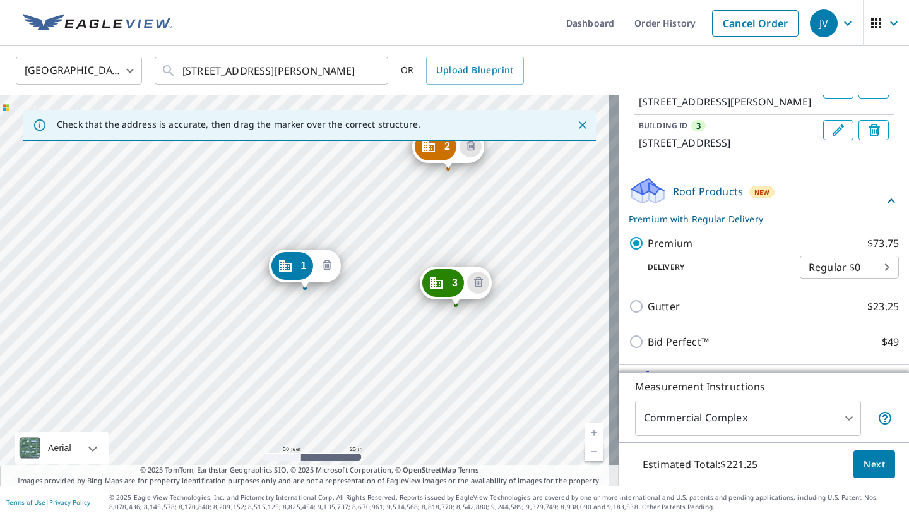
click at [325, 266] on icon "Delete building 1" at bounding box center [326, 265] width 15 height 15
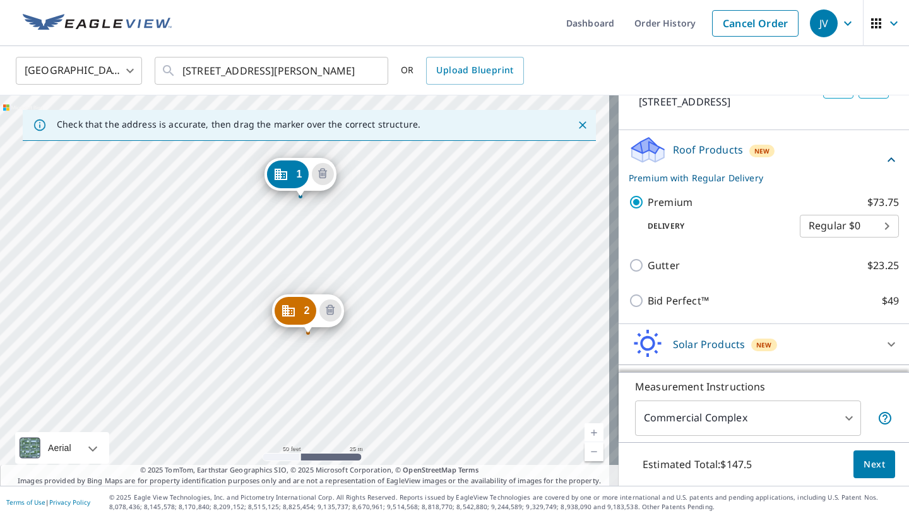
drag, startPoint x: 453, startPoint y: 304, endPoint x: 448, endPoint y: 213, distance: 91.6
click at [448, 213] on div "2 10910 Manhattan Dr Houston, TX 77096 1 5339 Wigton Dr Houston, TX 77096" at bounding box center [309, 290] width 619 height 390
drag, startPoint x: 304, startPoint y: 305, endPoint x: 319, endPoint y: 319, distance: 21.0
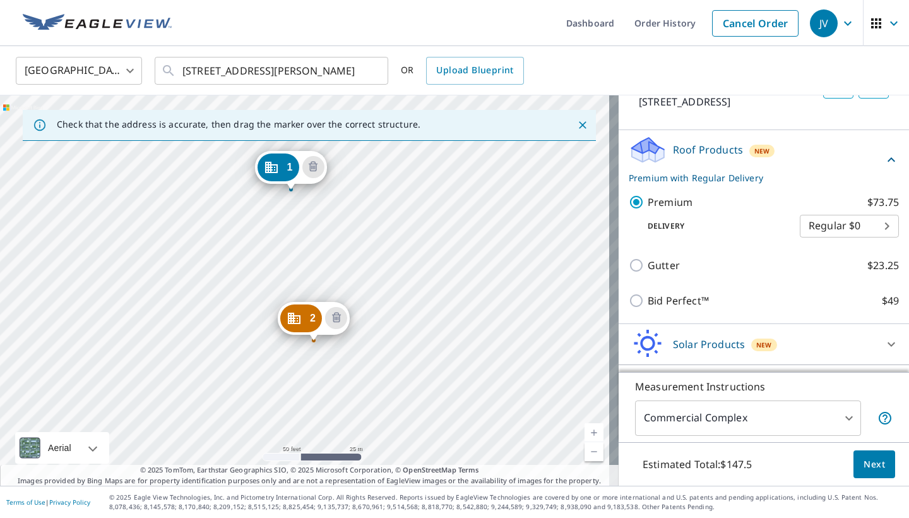
drag, startPoint x: 366, startPoint y: 338, endPoint x: 352, endPoint y: 241, distance: 98.2
click at [352, 241] on div "2 10910 Manhattan Dr Houston, TX 77096 1 5339 Wigton Dr Houston, TX 77096" at bounding box center [309, 290] width 619 height 390
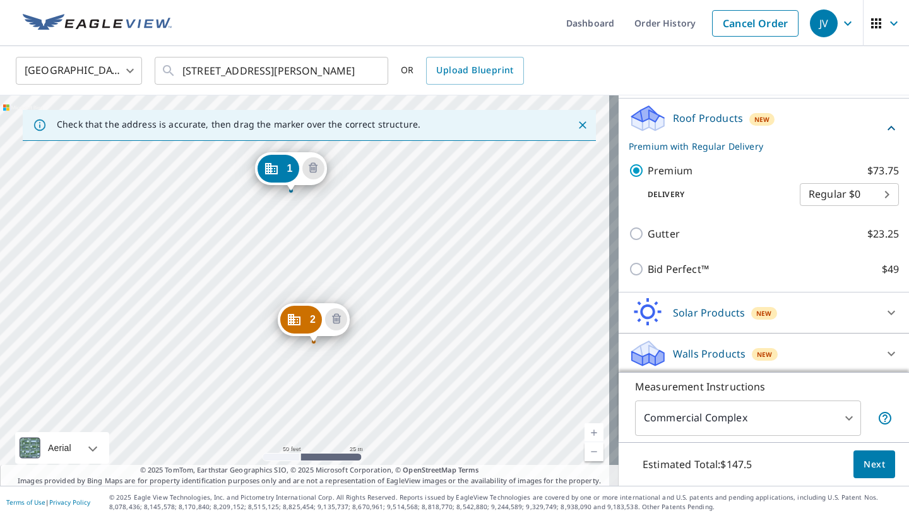
scroll to position [260, 0]
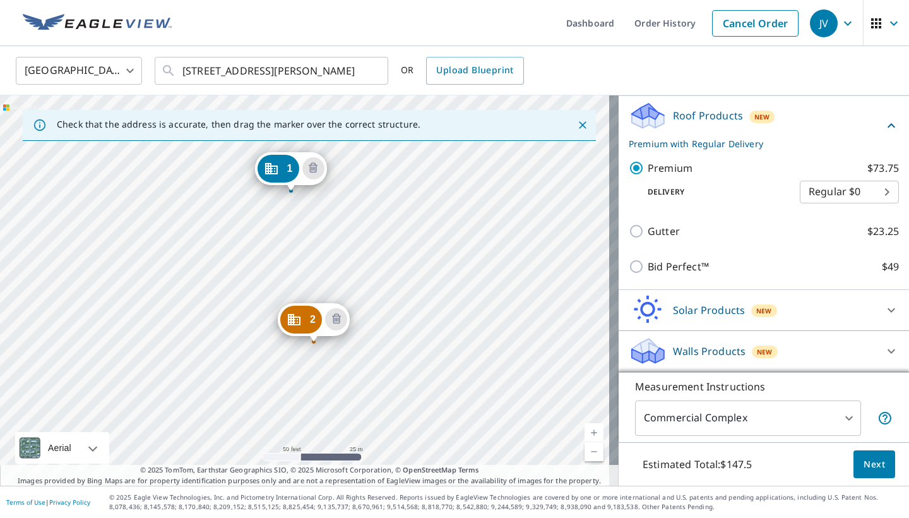
click at [763, 449] on span "Next" at bounding box center [874, 464] width 21 height 16
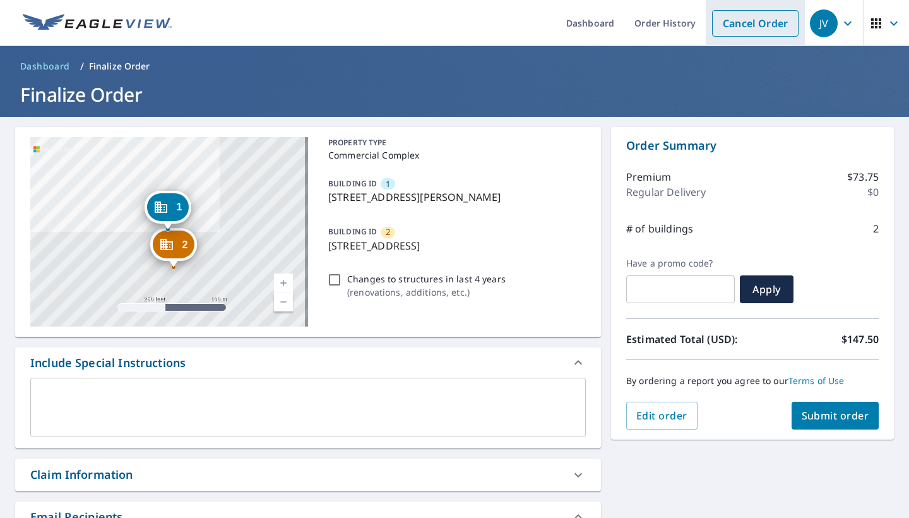
click at [761, 30] on link "Cancel Order" at bounding box center [755, 23] width 86 height 27
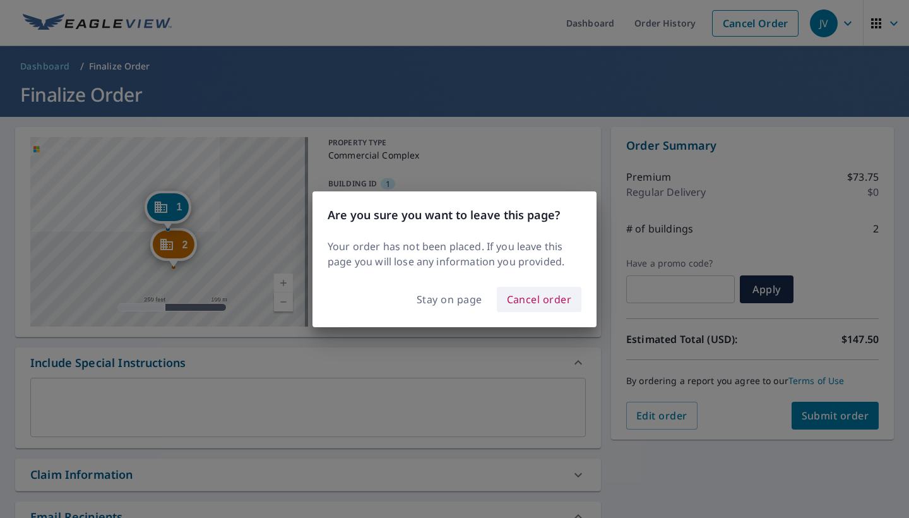
click at [547, 299] on span "Cancel order" at bounding box center [539, 299] width 65 height 18
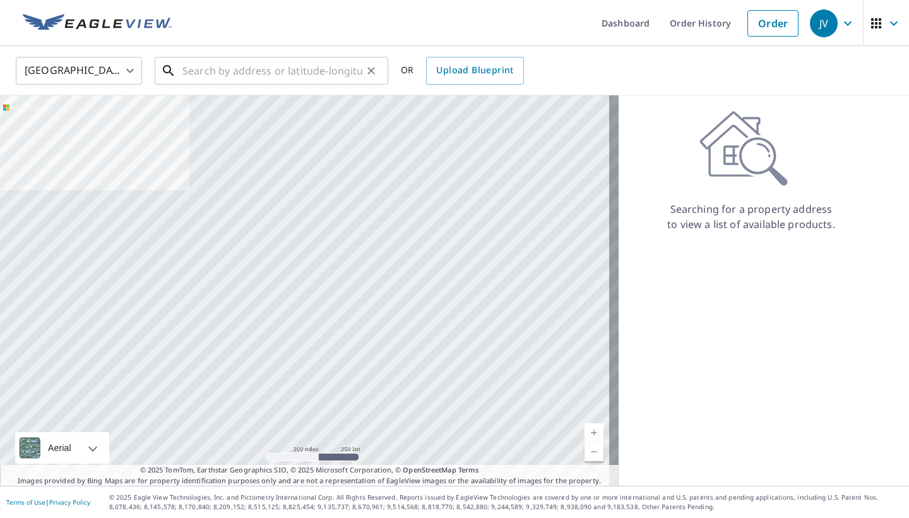
click at [314, 77] on input "text" at bounding box center [272, 70] width 180 height 35
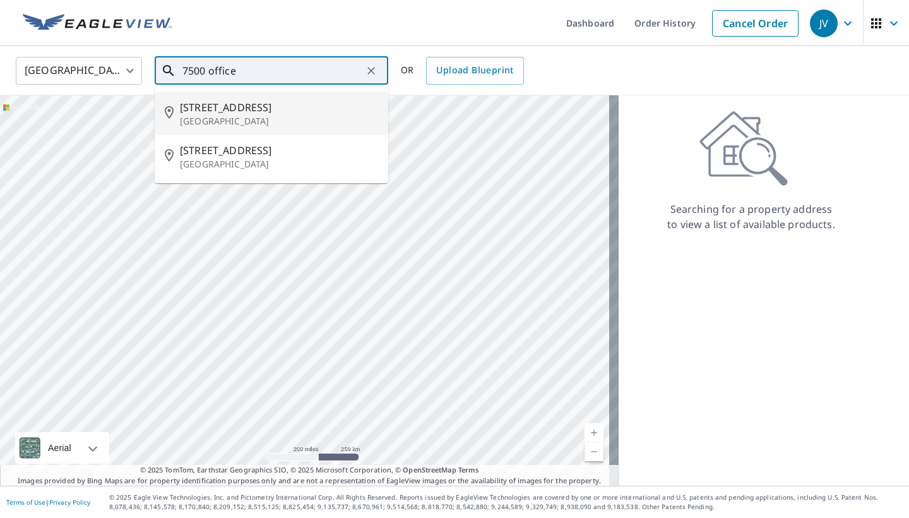
click at [301, 112] on span "7500 Office City Dr" at bounding box center [279, 107] width 198 height 15
type input "7500 Office City Dr Houston, TX 77012"
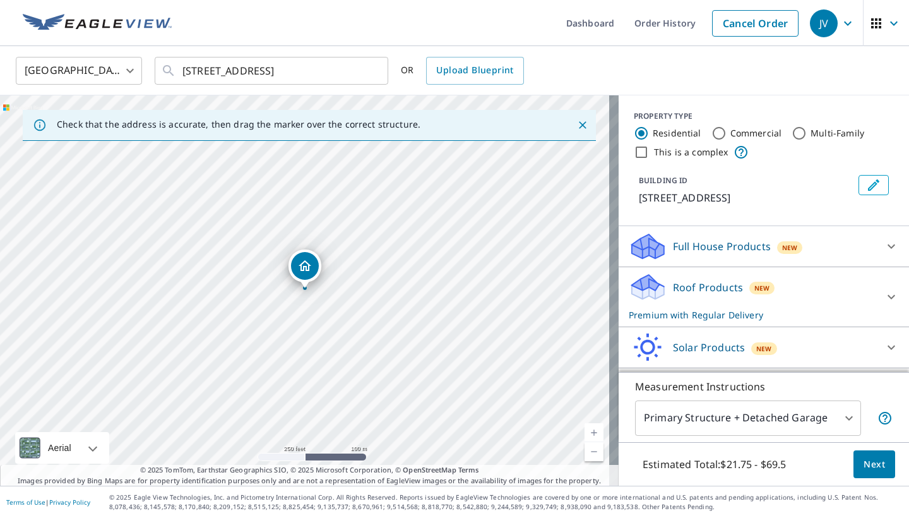
click at [587, 432] on link "Current Level 17, Zoom In" at bounding box center [594, 432] width 19 height 19
click at [587, 432] on link "Current Level 18, Zoom In" at bounding box center [594, 432] width 19 height 19
drag, startPoint x: 301, startPoint y: 268, endPoint x: 188, endPoint y: 270, distance: 113.0
drag, startPoint x: 301, startPoint y: 270, endPoint x: 292, endPoint y: 272, distance: 9.2
click at [763, 242] on icon at bounding box center [891, 246] width 15 height 15
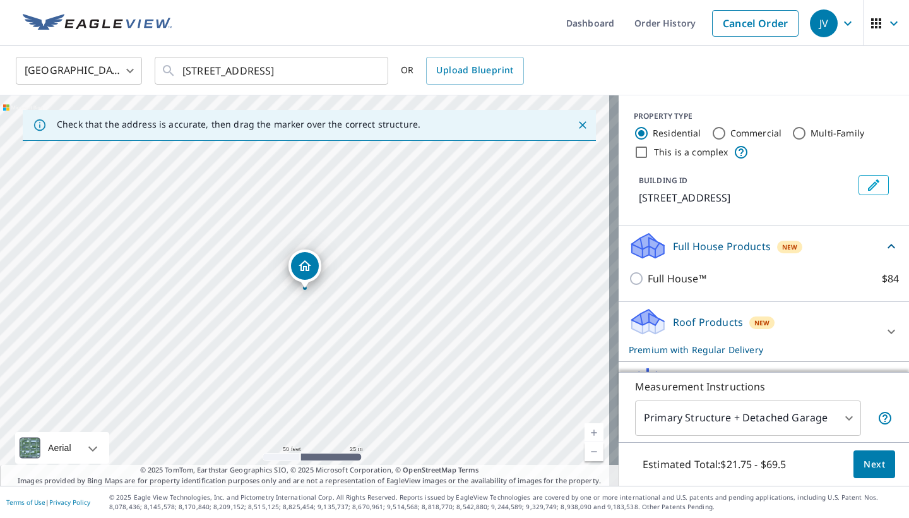
click at [763, 241] on div "Full House Products New" at bounding box center [756, 246] width 255 height 30
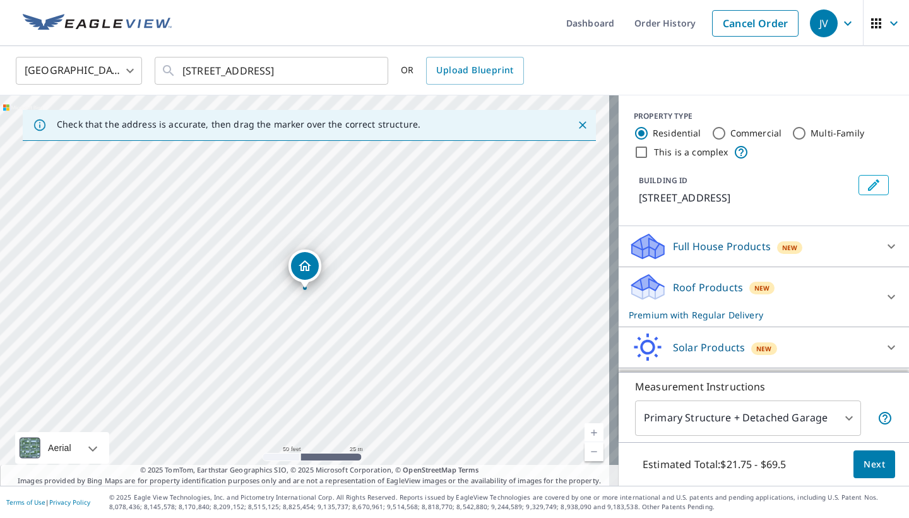
click at [711, 134] on input "Commercial" at bounding box center [718, 133] width 15 height 15
radio input "true"
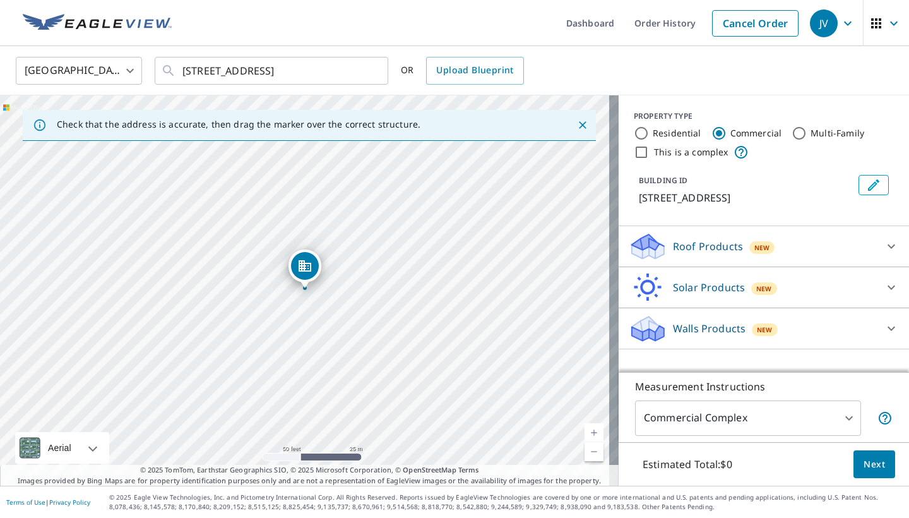
type input "4"
click at [710, 249] on p "Roof Products" at bounding box center [708, 246] width 70 height 15
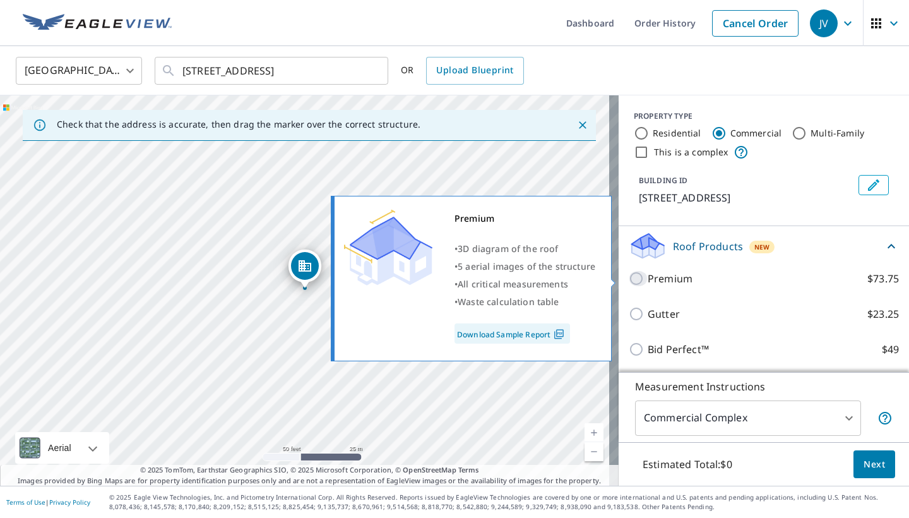
click at [629, 275] on input "Premium $73.75" at bounding box center [638, 278] width 19 height 15
checkbox input "true"
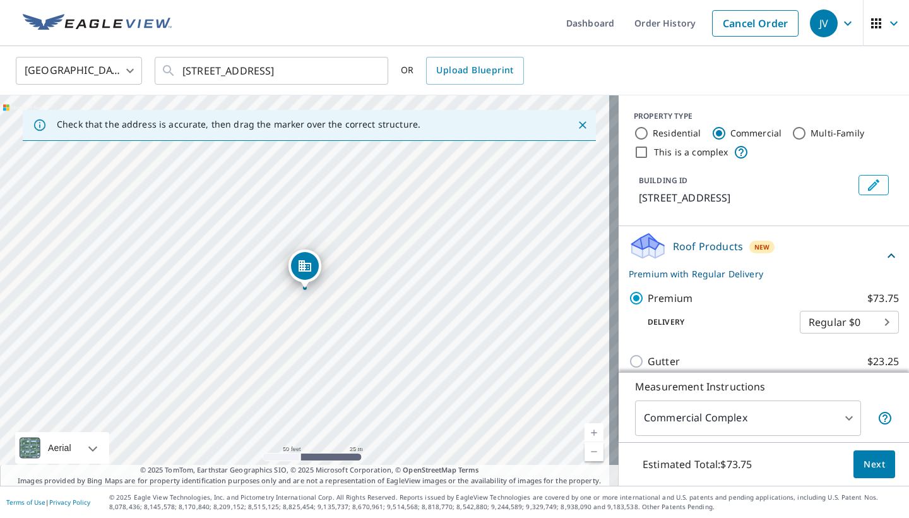
click at [763, 249] on icon at bounding box center [891, 255] width 15 height 15
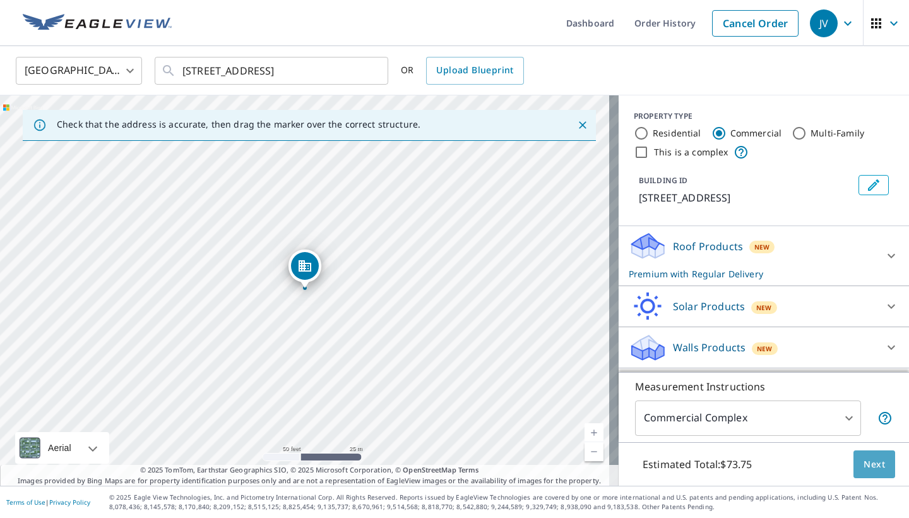
click at [763, 449] on span "Next" at bounding box center [874, 464] width 21 height 16
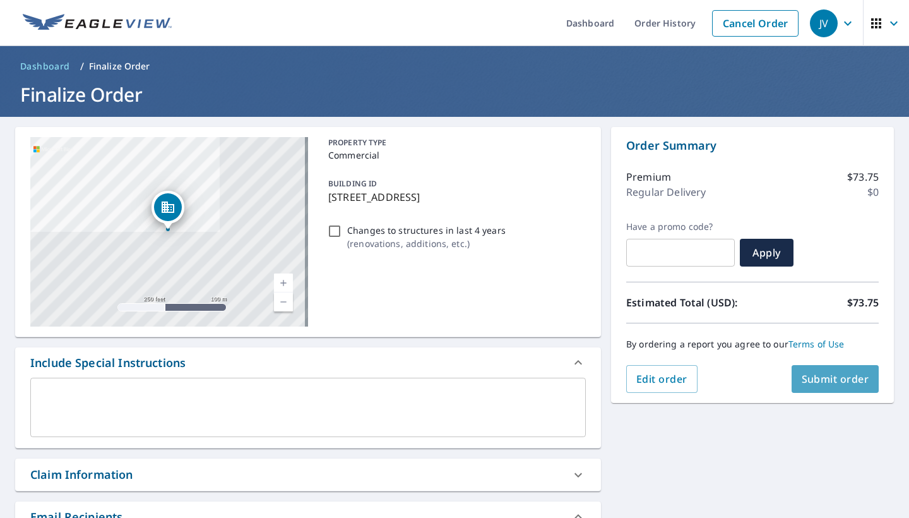
click at [763, 381] on span "Submit order" at bounding box center [836, 379] width 68 height 14
